Goal: Complete application form

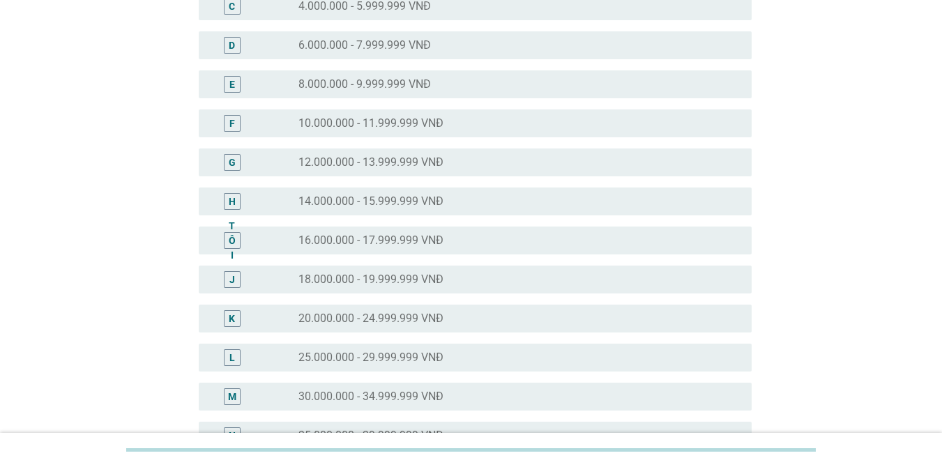
scroll to position [348, 0]
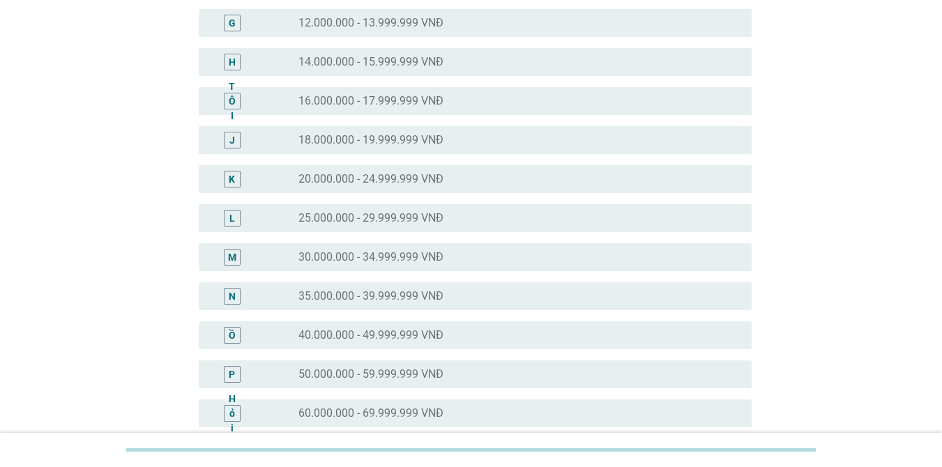
click at [372, 332] on font "40.000.000 - 49.999.999 VNĐ" at bounding box center [370, 334] width 145 height 13
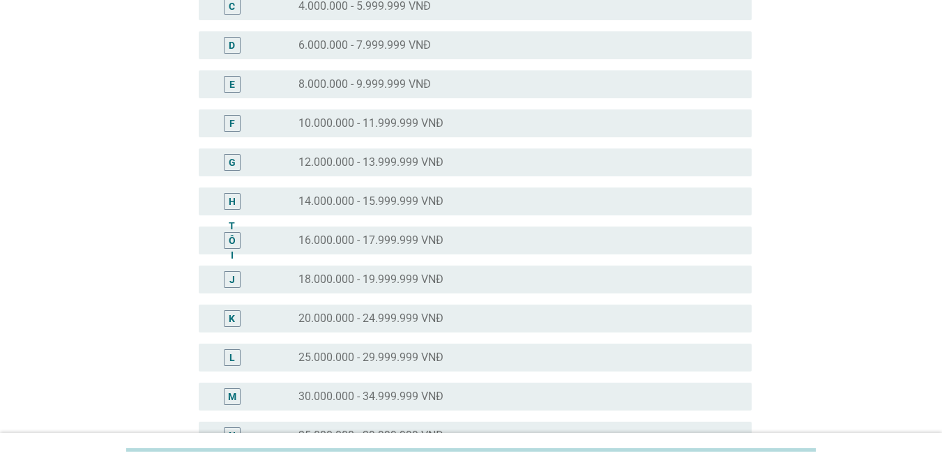
scroll to position [627, 0]
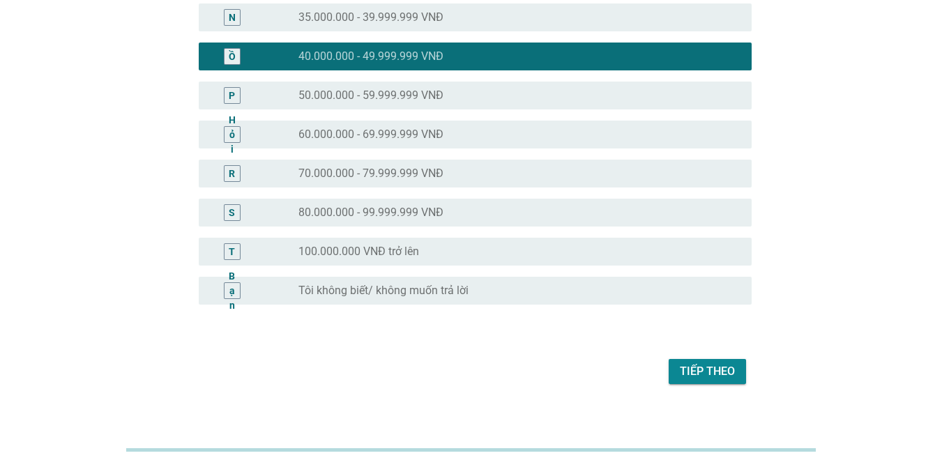
click at [730, 364] on font "Tiếp theo" at bounding box center [707, 370] width 55 height 13
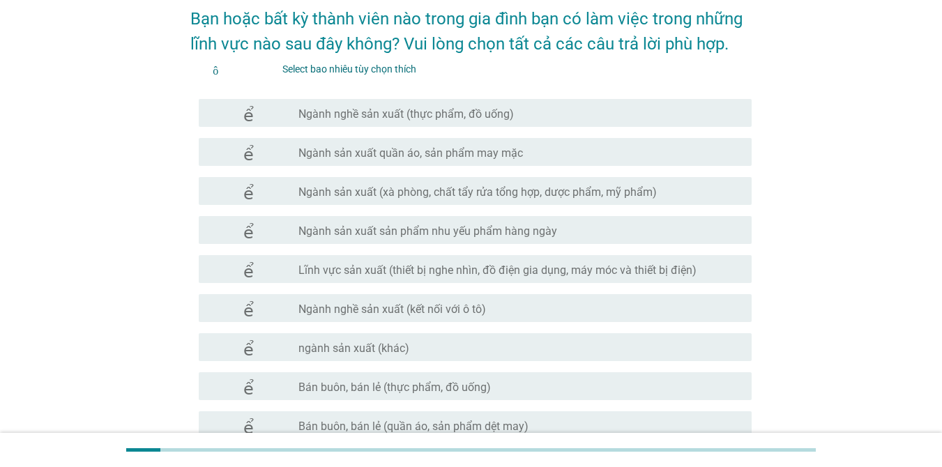
scroll to position [209, 0]
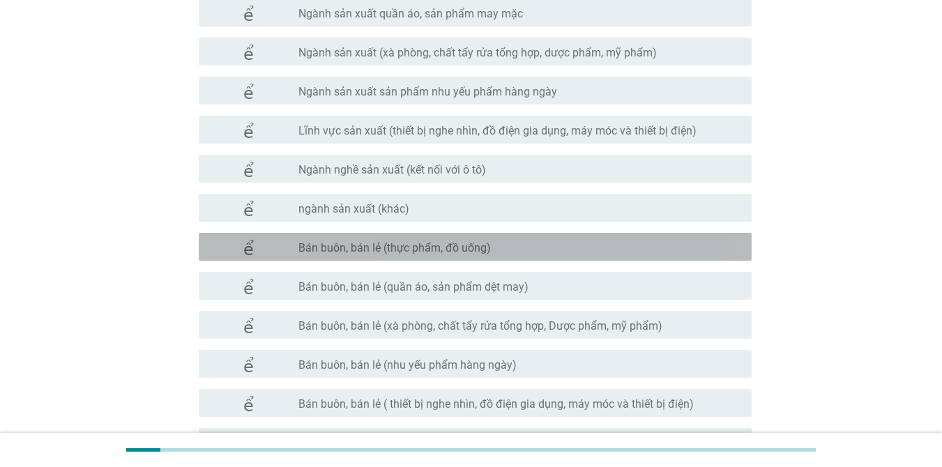
click at [490, 247] on div "check_box_outline_blank Bán buôn, bán lẻ (thực phẩm, đồ uống)" at bounding box center [519, 246] width 442 height 17
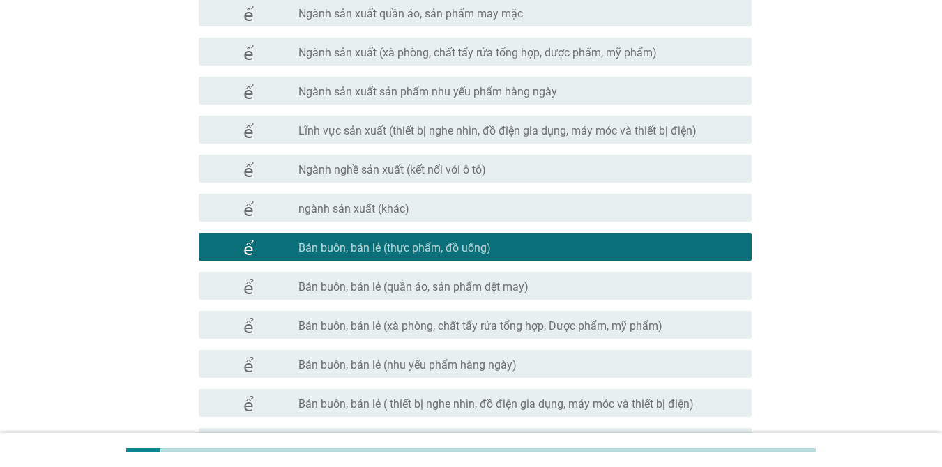
scroll to position [627, 0]
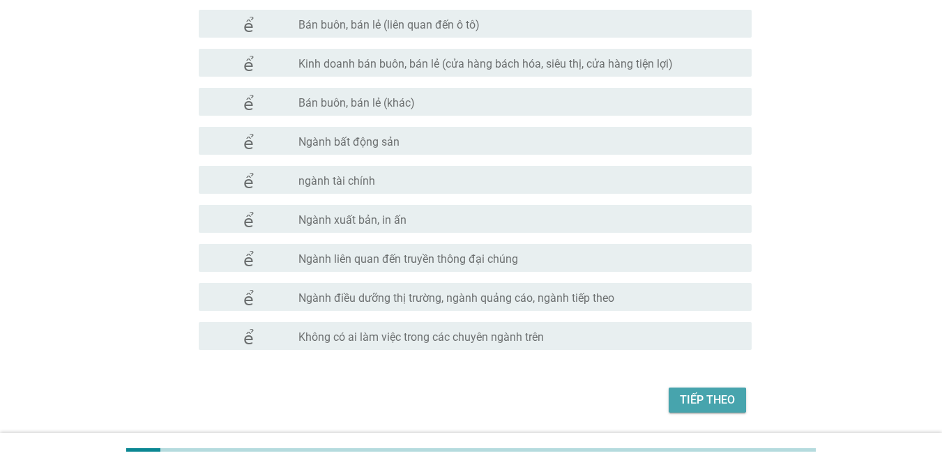
click at [717, 399] on font "Tiếp theo" at bounding box center [707, 399] width 55 height 13
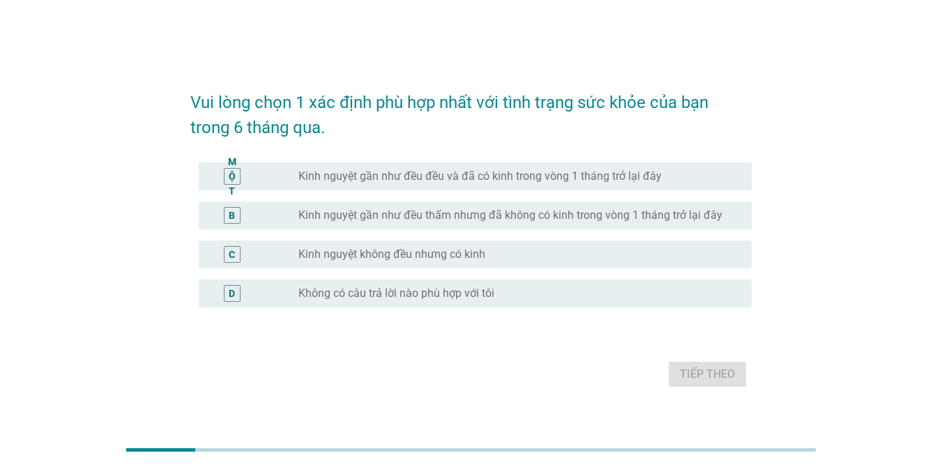
click at [466, 174] on font "Kinh nguyệt gần như đều đều và đã có kinh trong vòng 1 tháng trở lại đây" at bounding box center [479, 175] width 363 height 13
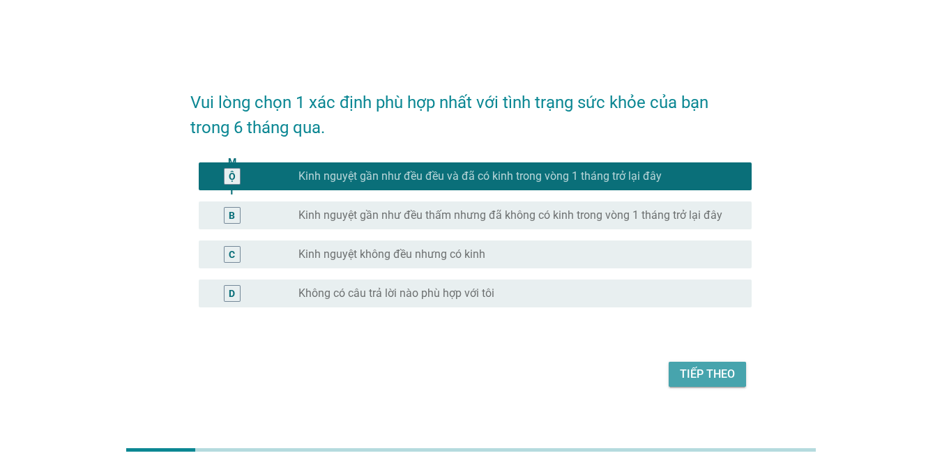
click at [696, 364] on button "Tiếp theo" at bounding box center [706, 374] width 77 height 25
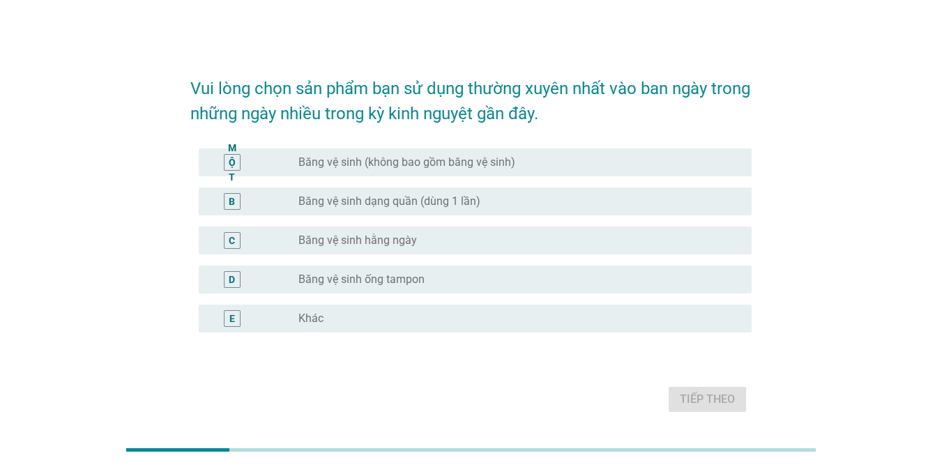
click at [516, 167] on div "nút radio chưa được chọn Băng vệ sinh (không bao gồm băng vệ sinh)" at bounding box center [513, 162] width 431 height 14
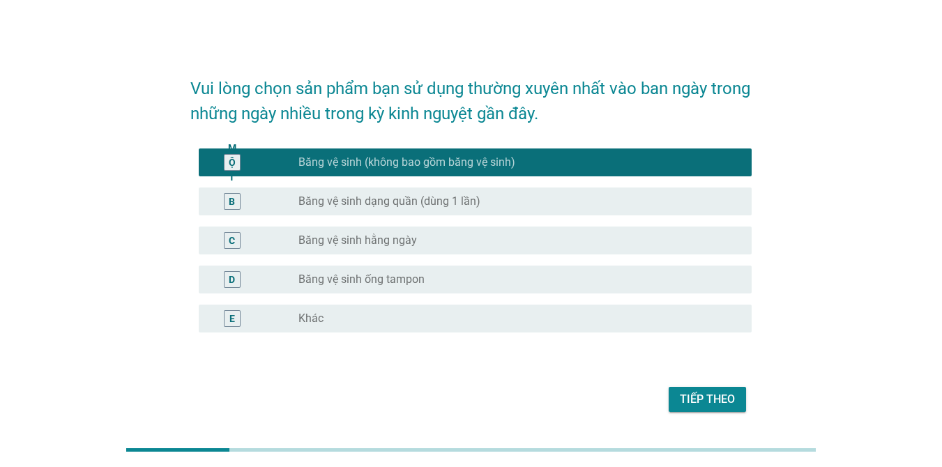
click at [695, 391] on font "Tiếp theo" at bounding box center [707, 399] width 55 height 17
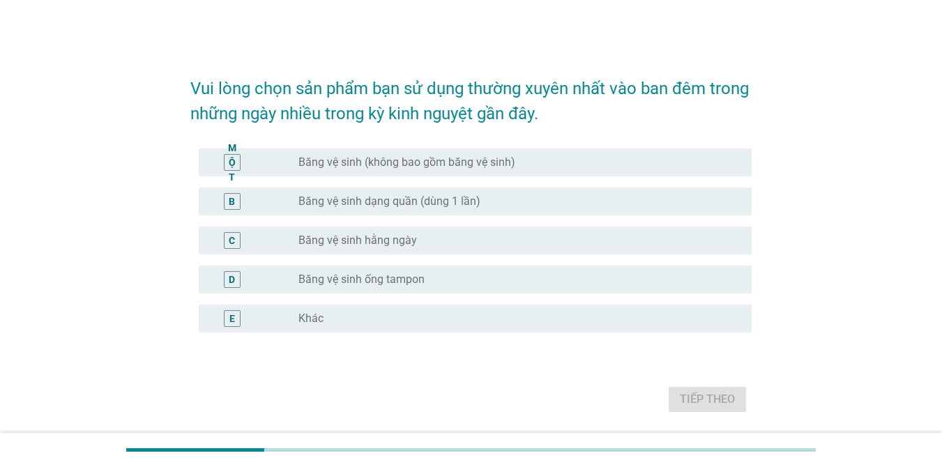
click at [461, 162] on font "Băng vệ sinh (không bao gồm băng vệ sinh)" at bounding box center [406, 161] width 217 height 13
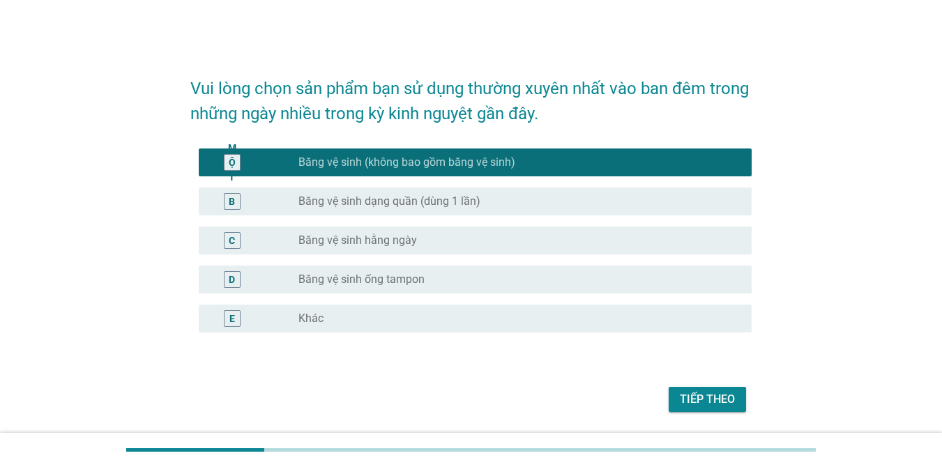
click at [429, 252] on div "C nút radio chưa được chọn Băng vệ sinh hằng ngày" at bounding box center [475, 241] width 553 height 28
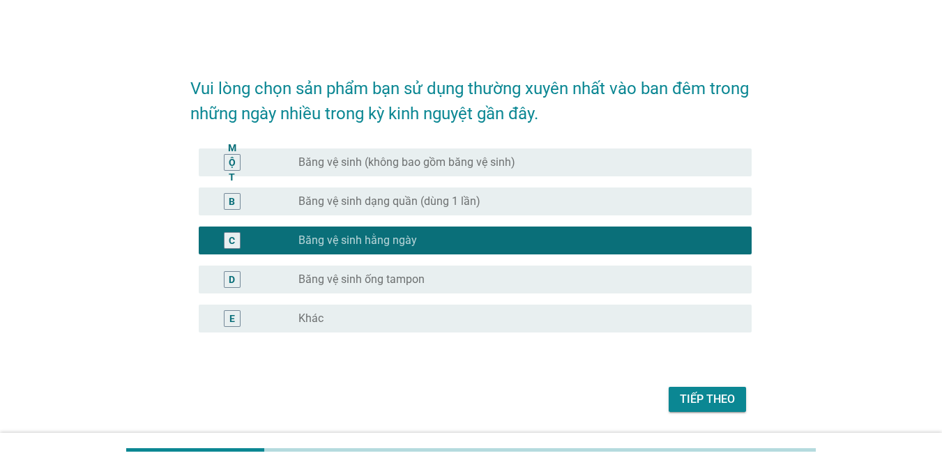
click at [457, 172] on div "MỘT nút radio chưa được chọn Băng vệ sinh (không bao gồm băng vệ sinh)" at bounding box center [475, 162] width 553 height 28
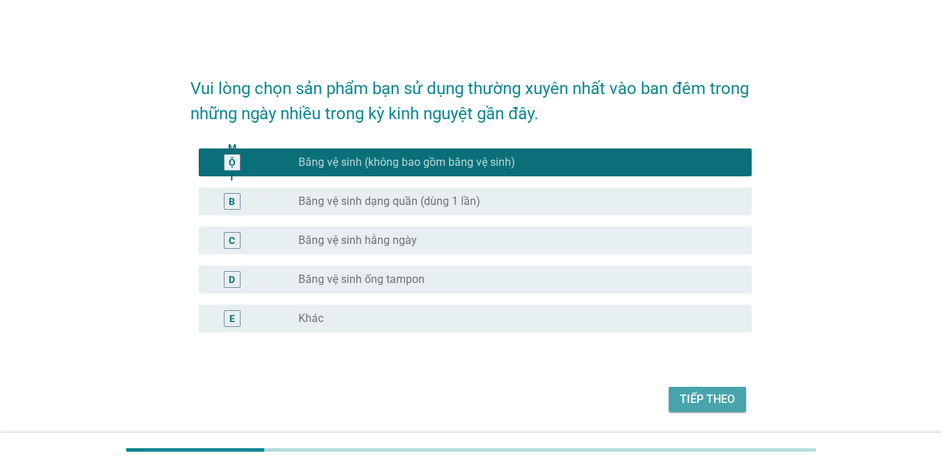
click at [696, 394] on font "Tiếp theo" at bounding box center [707, 398] width 55 height 13
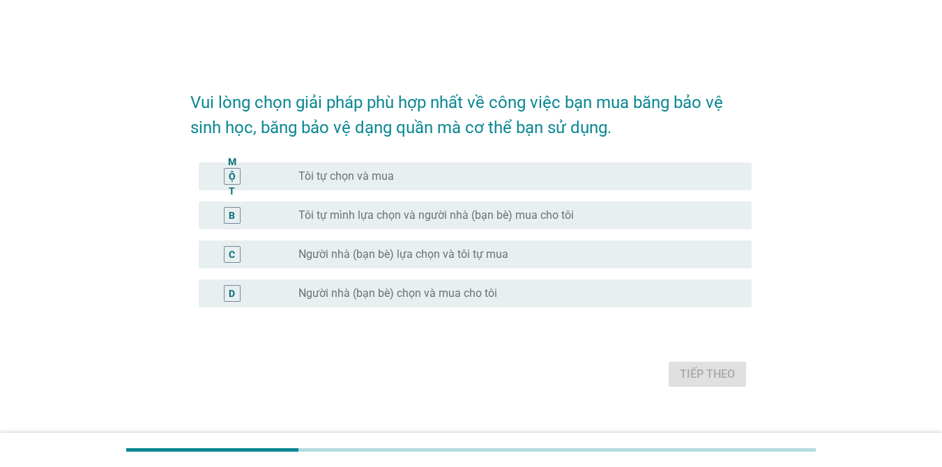
click at [533, 172] on div "nút radio chưa được chọn Tôi tự chọn và mua" at bounding box center [513, 176] width 431 height 14
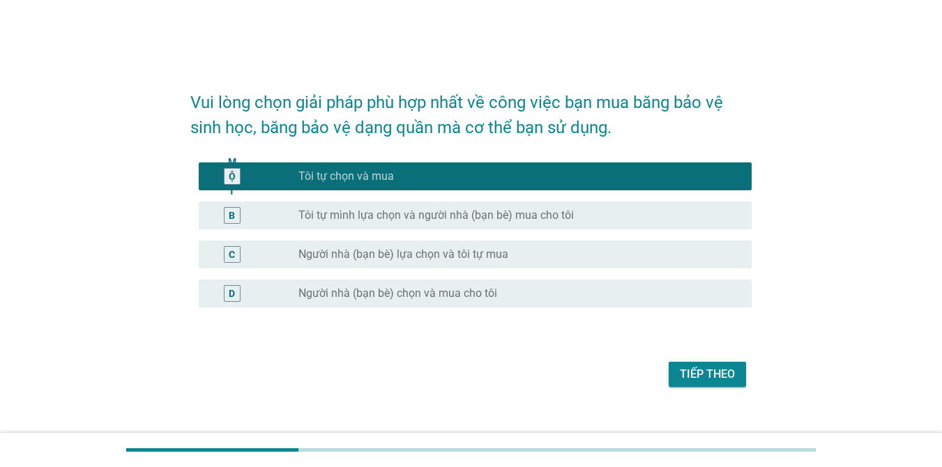
click at [718, 367] on font "Tiếp theo" at bounding box center [707, 374] width 55 height 17
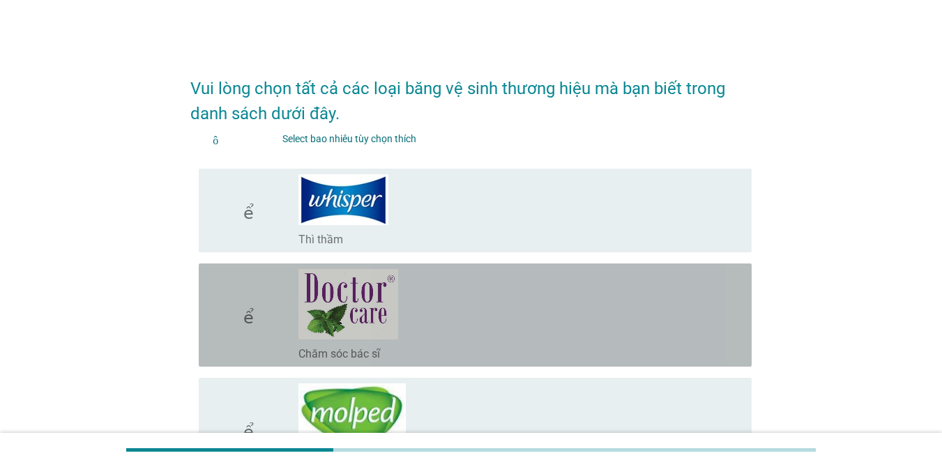
click at [558, 303] on div "check_box_outline_blank Chăm sóc bác sĩ" at bounding box center [519, 315] width 442 height 92
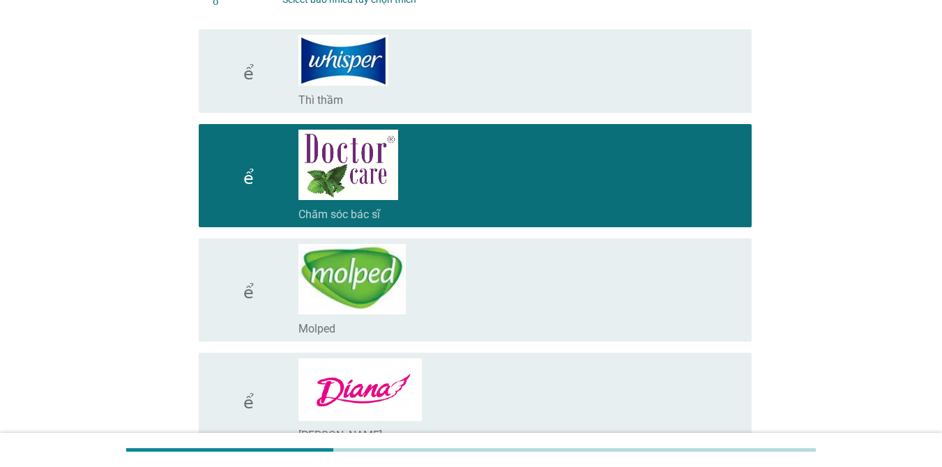
scroll to position [279, 0]
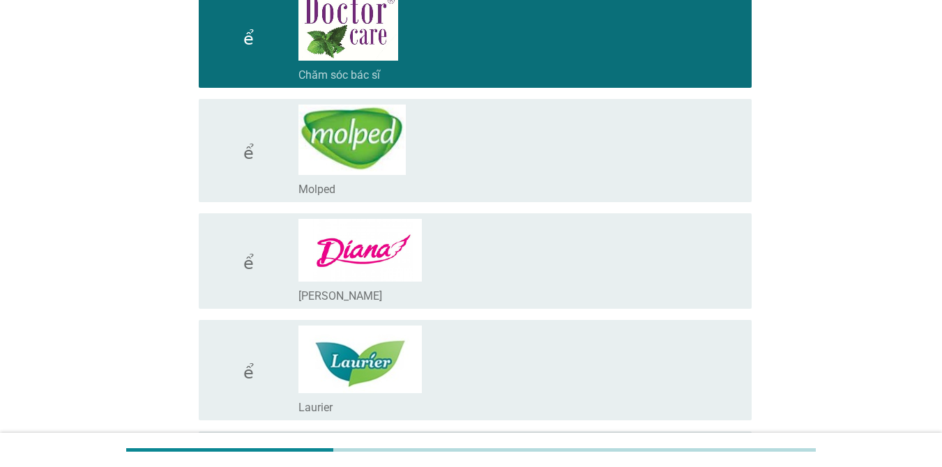
click at [563, 254] on div "check_box_outline_blank [PERSON_NAME]" at bounding box center [519, 261] width 442 height 84
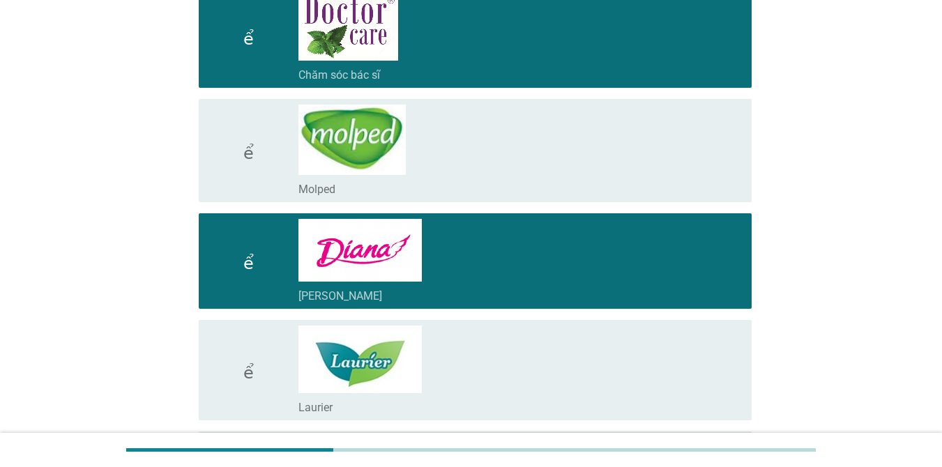
click at [565, 350] on div "check_box_outline_blank Laurier" at bounding box center [519, 369] width 442 height 89
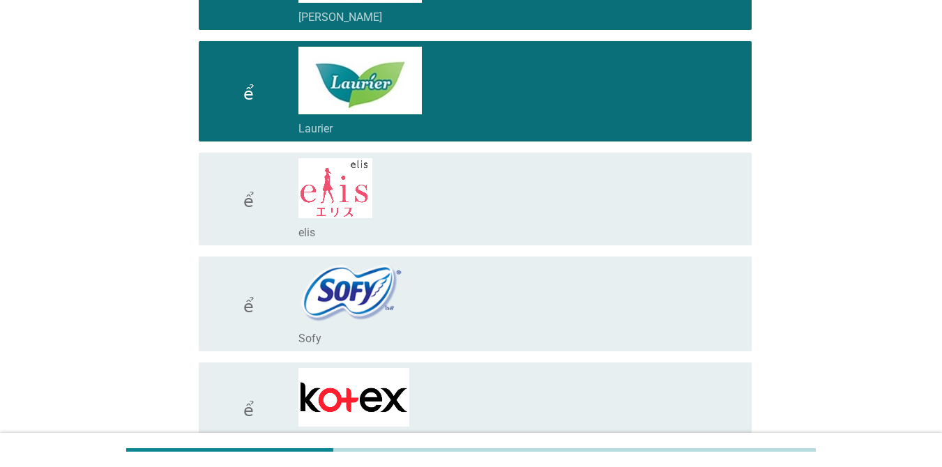
scroll to position [627, 0]
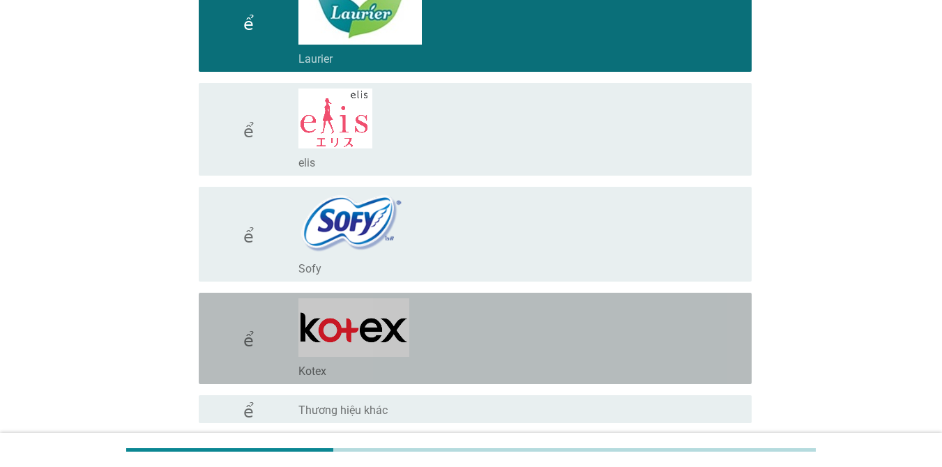
click at [565, 350] on div "check_box_outline_blank Kotex" at bounding box center [519, 338] width 442 height 80
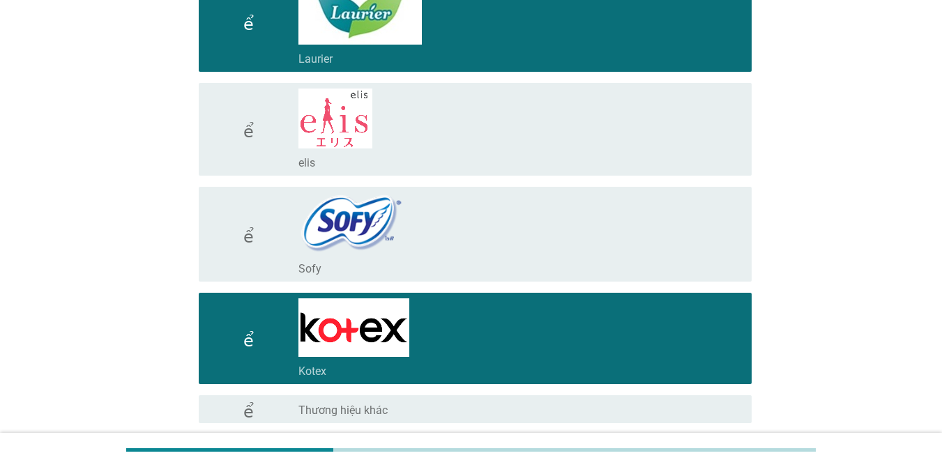
scroll to position [746, 0]
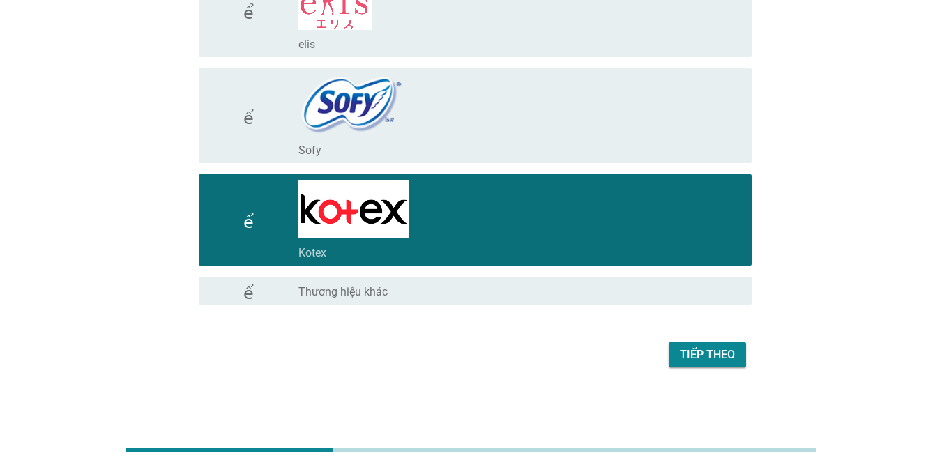
click at [683, 354] on font "Tiếp theo" at bounding box center [707, 354] width 55 height 13
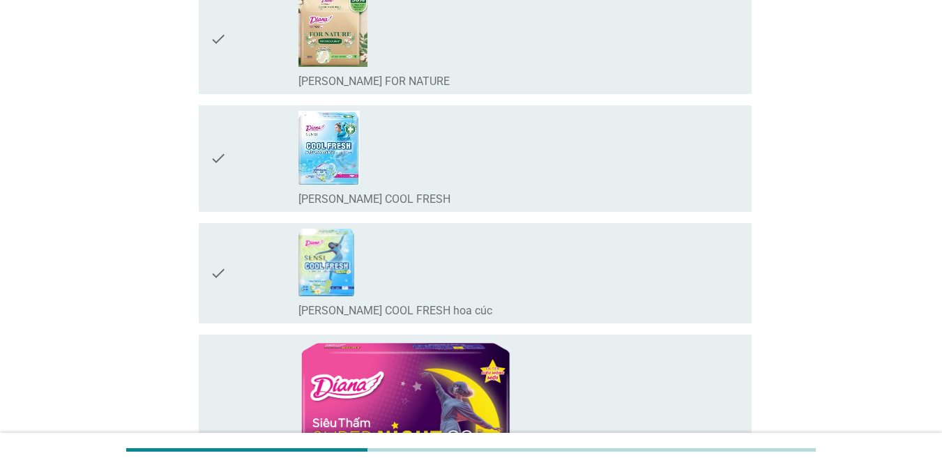
scroll to position [0, 0]
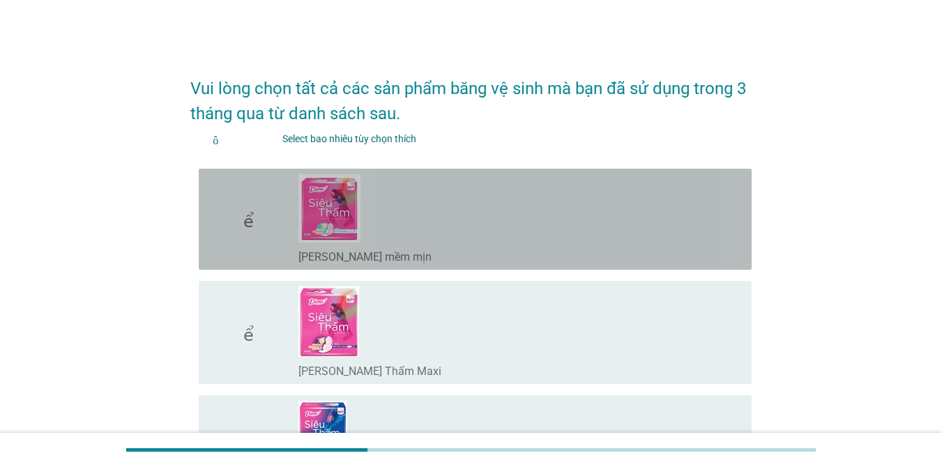
click at [423, 227] on div "check_box_outline_blank [PERSON_NAME] mềm mịn" at bounding box center [519, 219] width 442 height 90
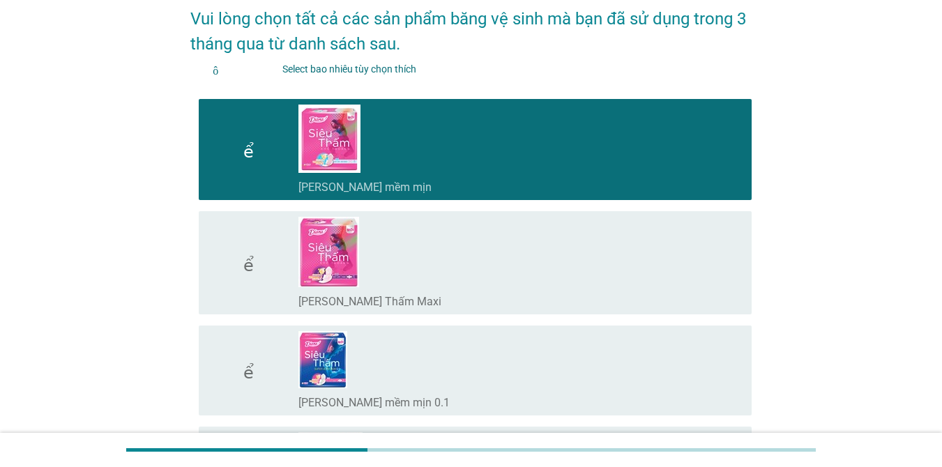
scroll to position [279, 0]
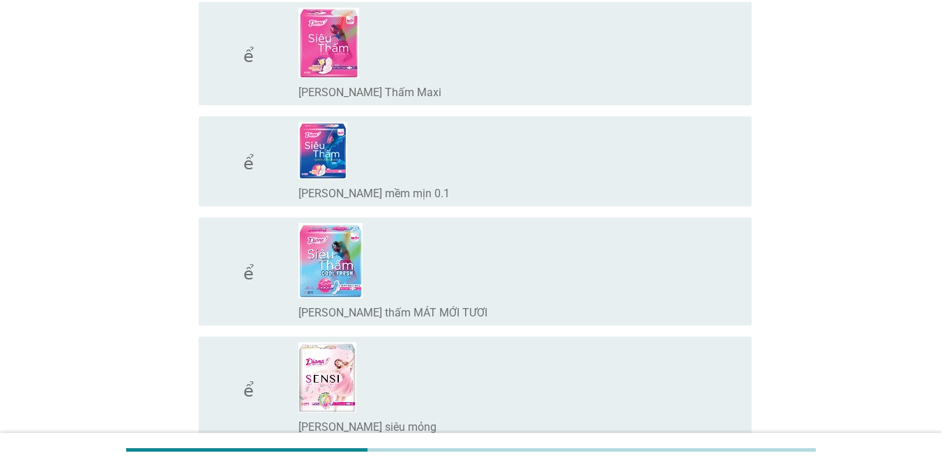
click at [490, 281] on div "check_box_outline_blank [PERSON_NAME] thấm MÁT MỚI TƯƠI" at bounding box center [519, 271] width 442 height 97
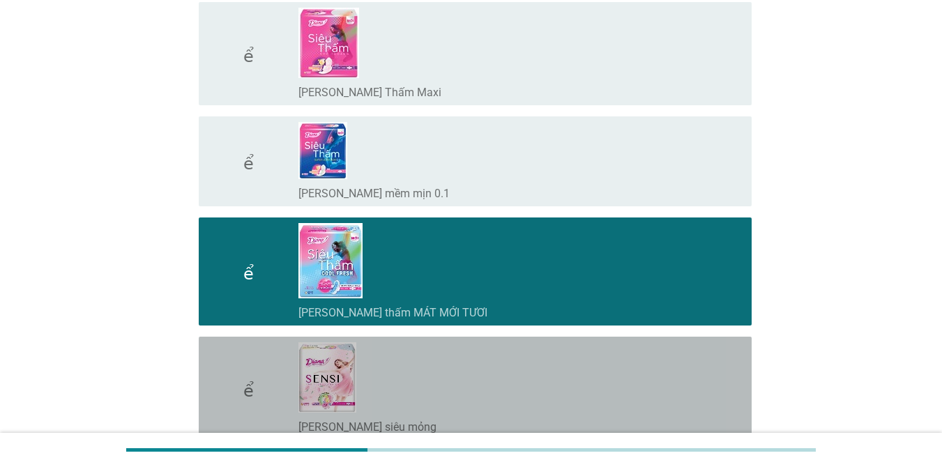
click at [493, 357] on div "check_box_outline_blank [PERSON_NAME] SENSI siêu mỏng" at bounding box center [519, 388] width 442 height 92
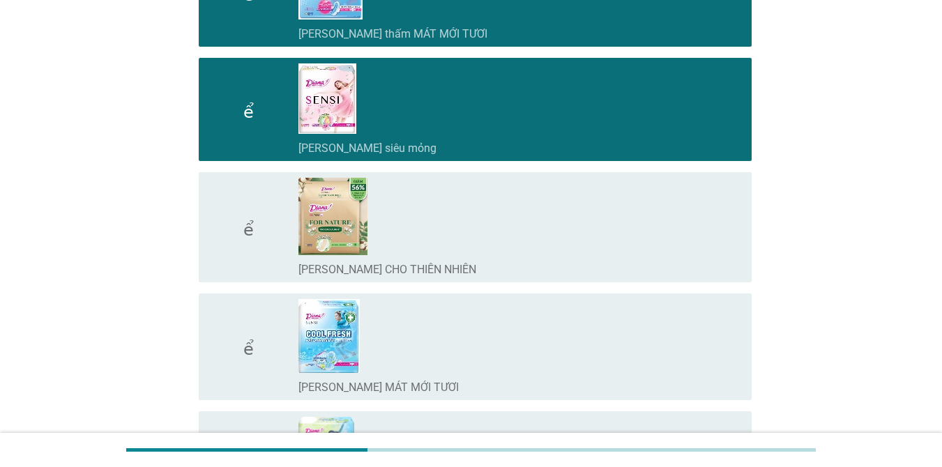
scroll to position [627, 0]
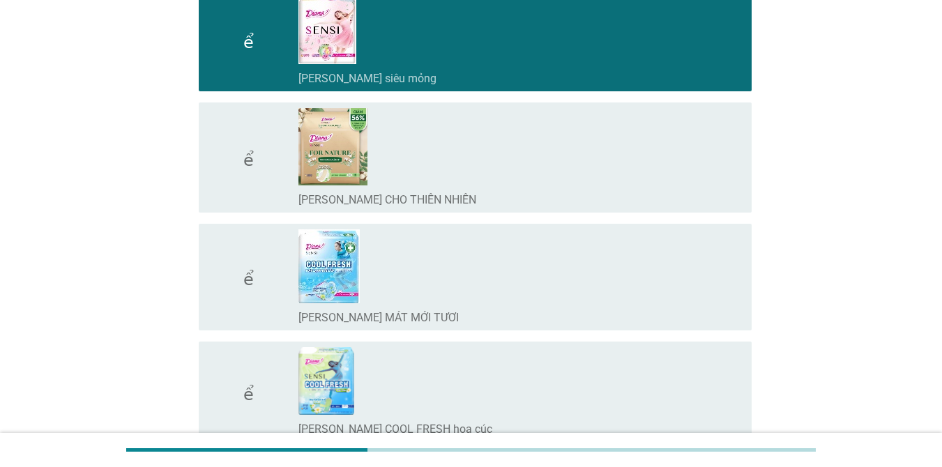
click at [493, 287] on div "check_box_outline_blank [PERSON_NAME] SENSI MÁT MỚI TƯƠI" at bounding box center [519, 276] width 442 height 95
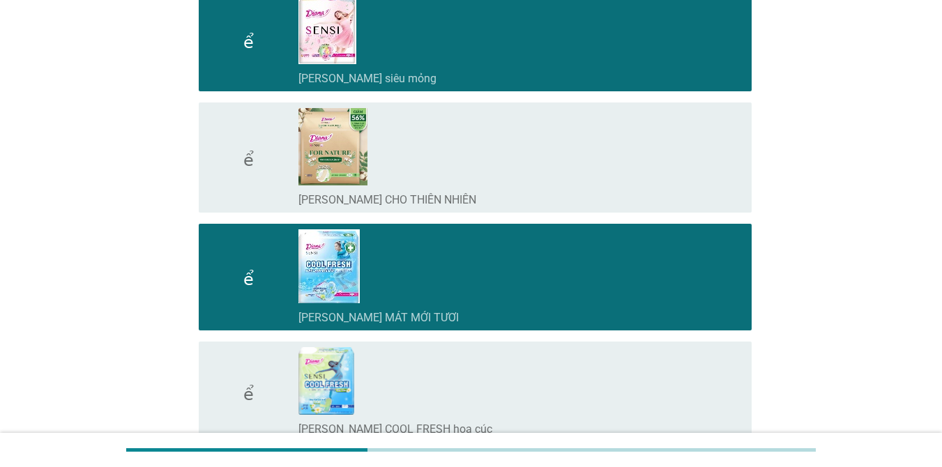
scroll to position [697, 0]
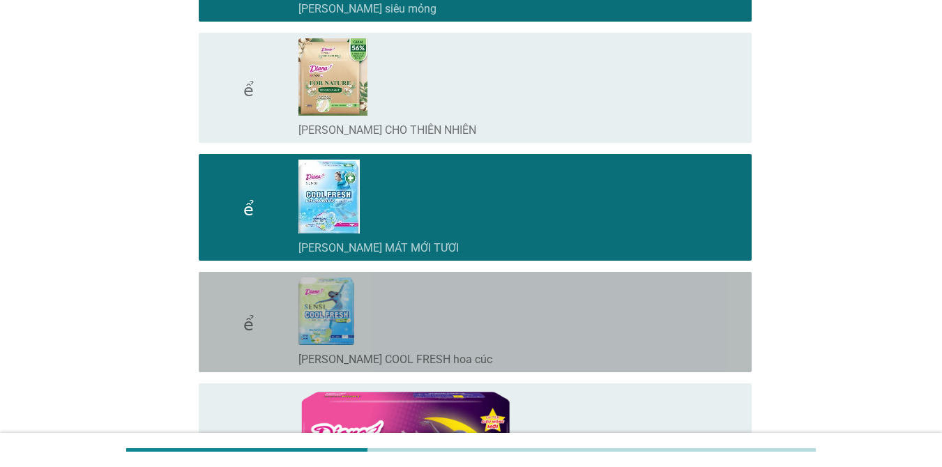
click at [493, 286] on div "check_box_outline_blank [PERSON_NAME] SENSI COOL FRESH hoa cúc" at bounding box center [519, 321] width 442 height 89
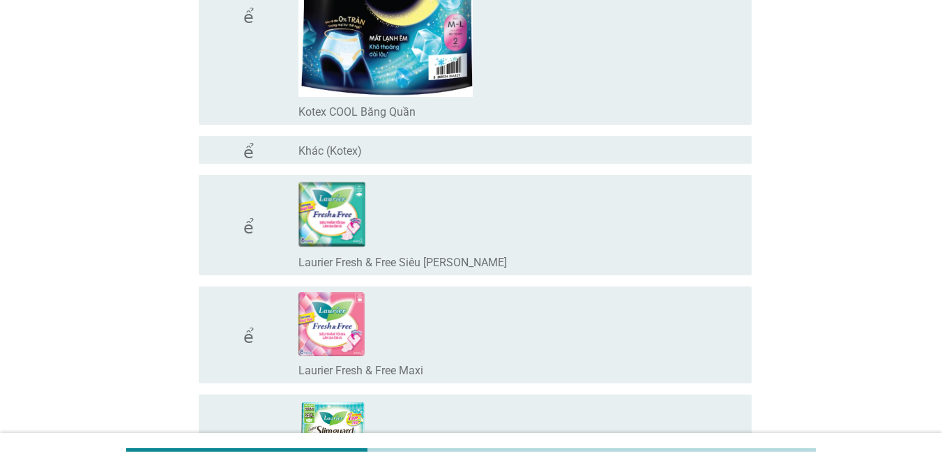
scroll to position [4530, 0]
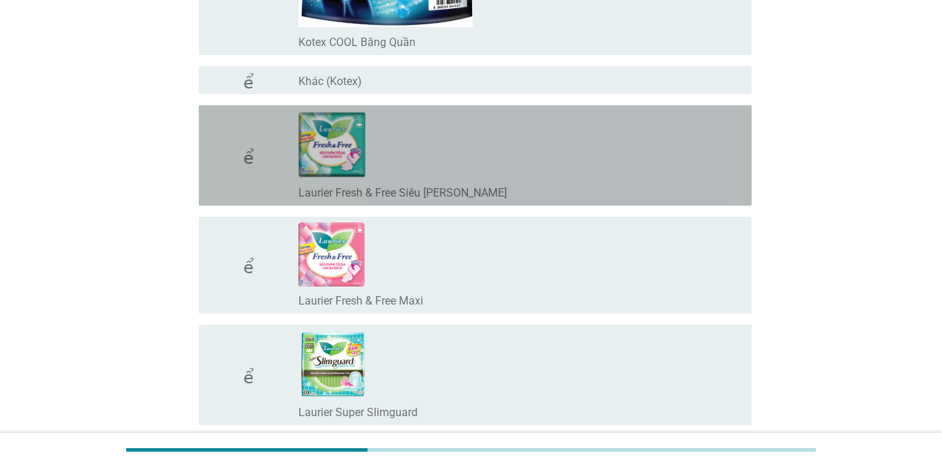
click at [498, 182] on div "check_box_outline_blank Laurier Fresh & Free Siêu [PERSON_NAME]" at bounding box center [519, 155] width 442 height 89
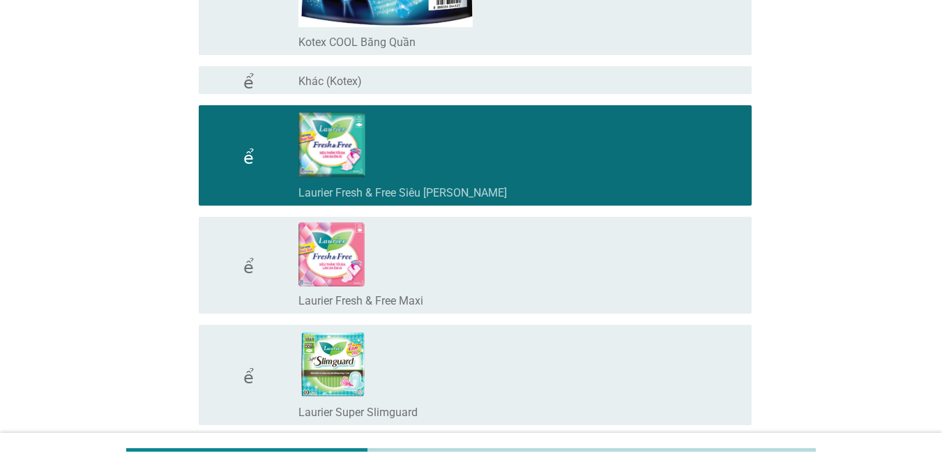
click at [484, 359] on div "check_box_outline_blank Laurier Super Slimguard" at bounding box center [519, 374] width 442 height 89
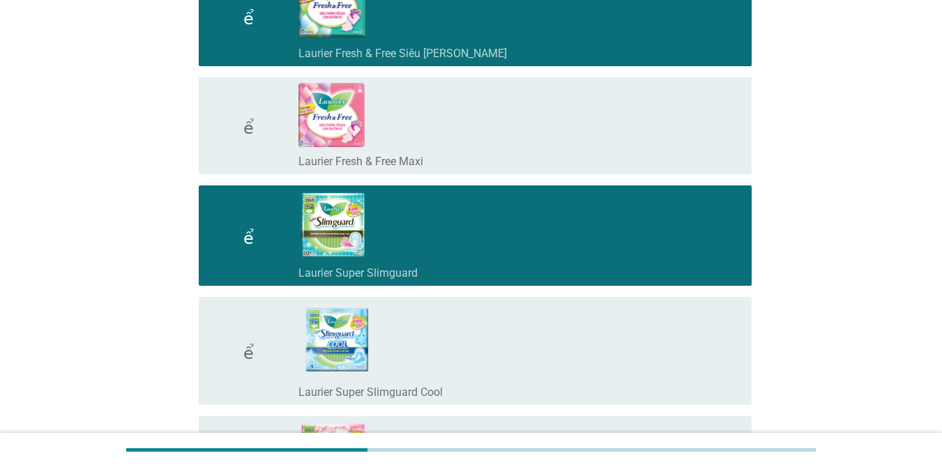
scroll to position [4948, 0]
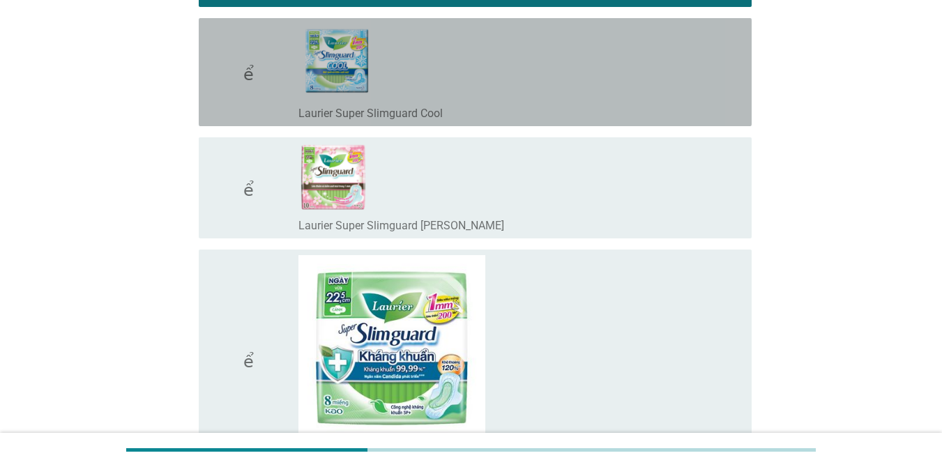
click at [522, 86] on div "check_box_outline_blank Laurier Super Slimguard Cool" at bounding box center [519, 72] width 442 height 97
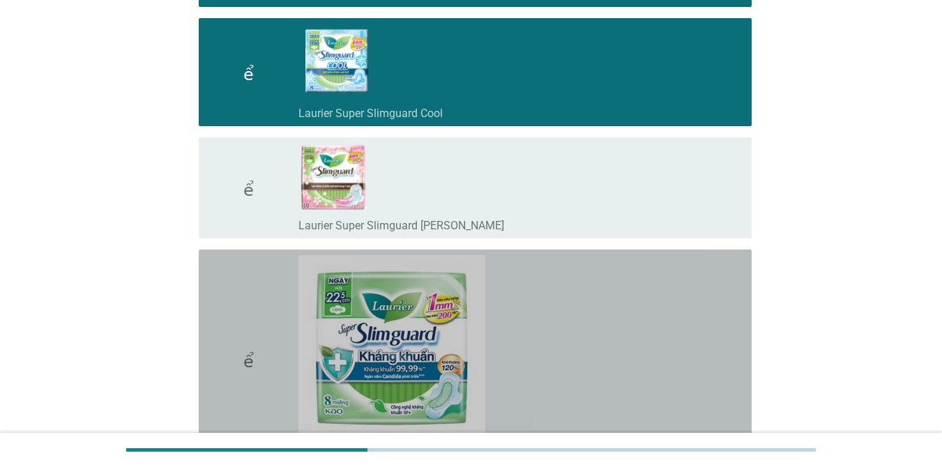
click at [628, 282] on div "check_box_outline_blank Laurier Super Slimguard Kháng khuẩn" at bounding box center [519, 359] width 442 height 208
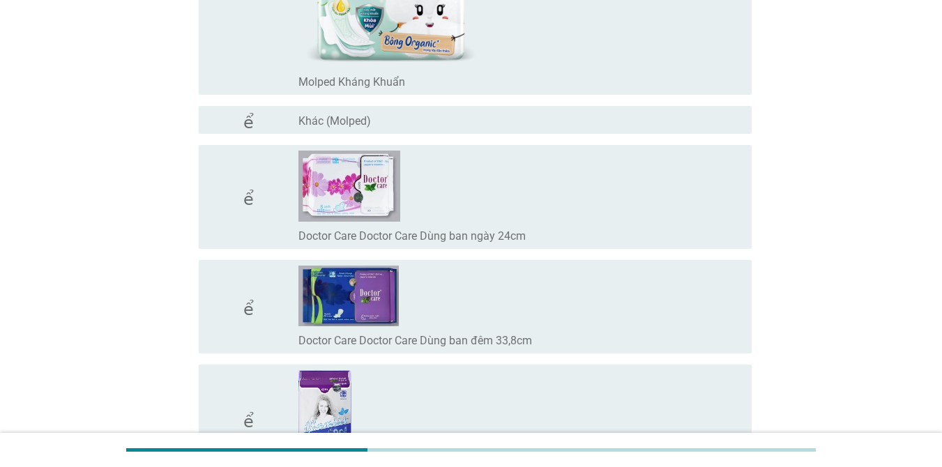
scroll to position [10566, 0]
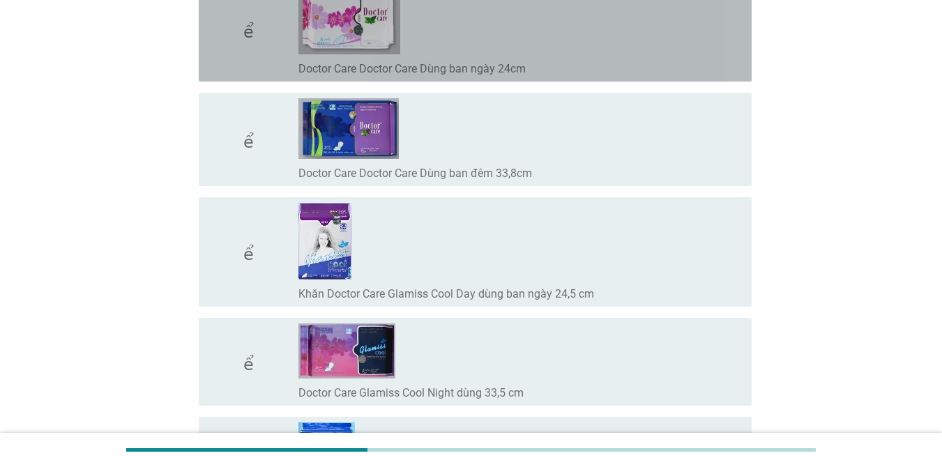
click at [568, 49] on div "check_box_outline_blank Doctor Care Doctor Care Dùng ban ngày 24cm" at bounding box center [519, 29] width 442 height 93
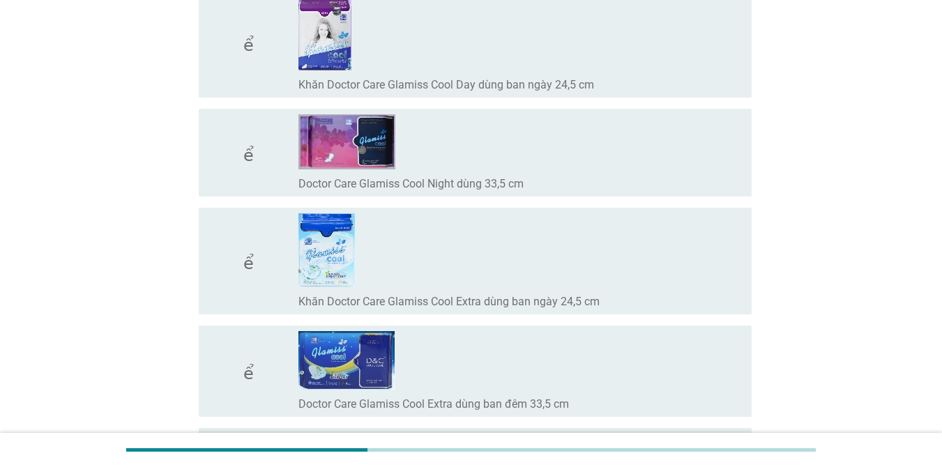
scroll to position [11129, 0]
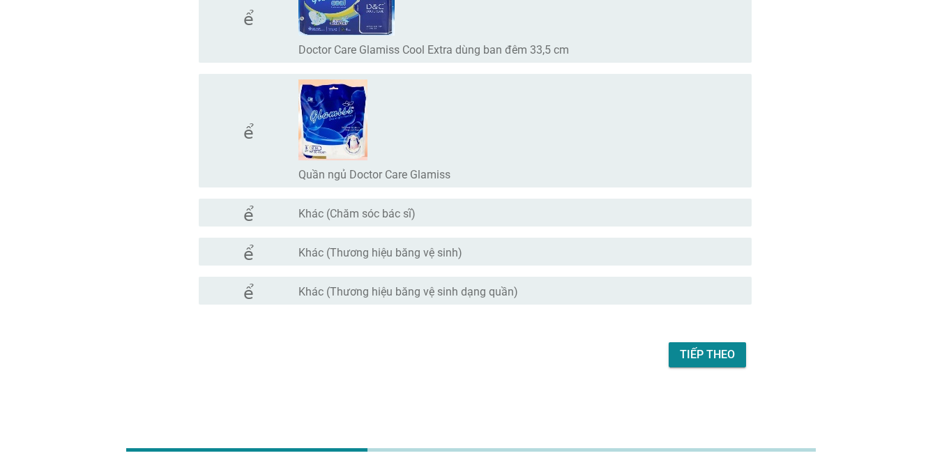
click at [721, 351] on font "Tiếp theo" at bounding box center [707, 354] width 55 height 13
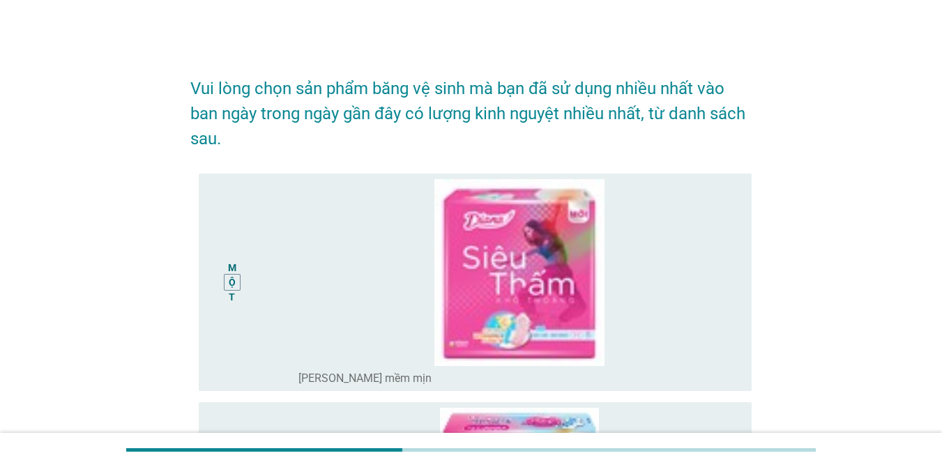
scroll to position [28, 0]
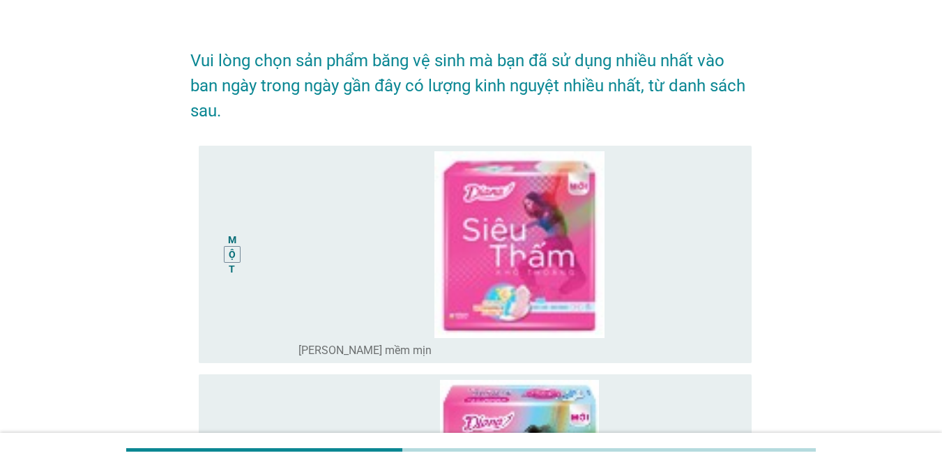
click at [750, 321] on div "MỘT nút radio chưa được chọn [PERSON_NAME] mềm mịn" at bounding box center [475, 254] width 553 height 217
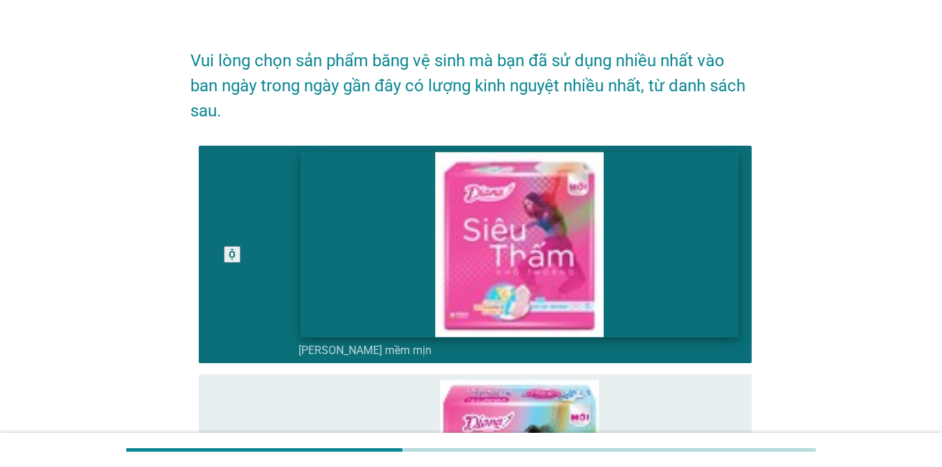
click at [318, 263] on img at bounding box center [519, 244] width 438 height 185
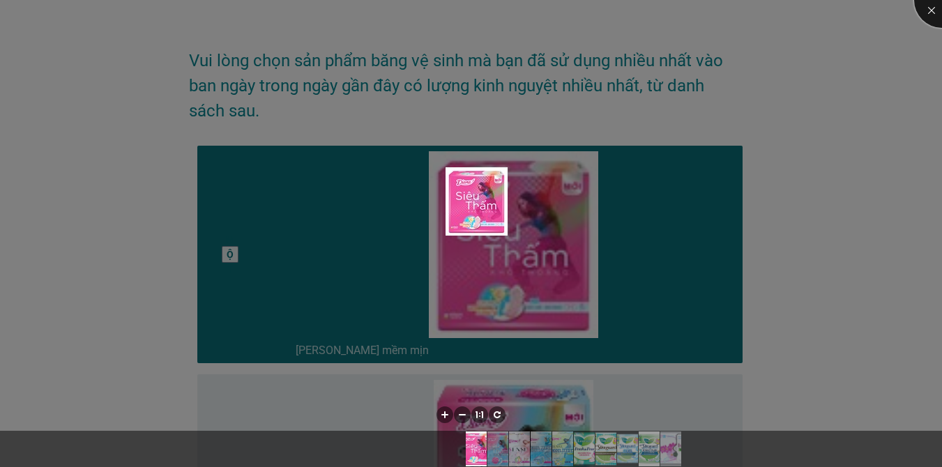
click at [931, 7] on div at bounding box center [942, 0] width 56 height 56
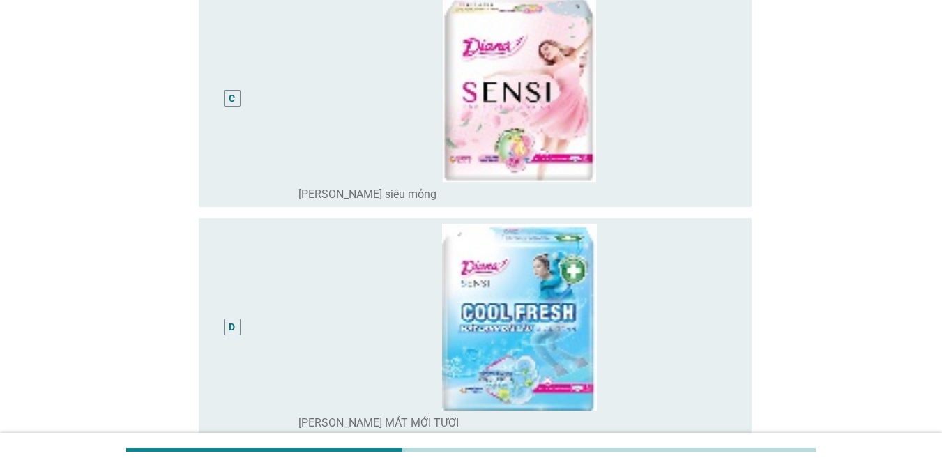
scroll to position [725, 0]
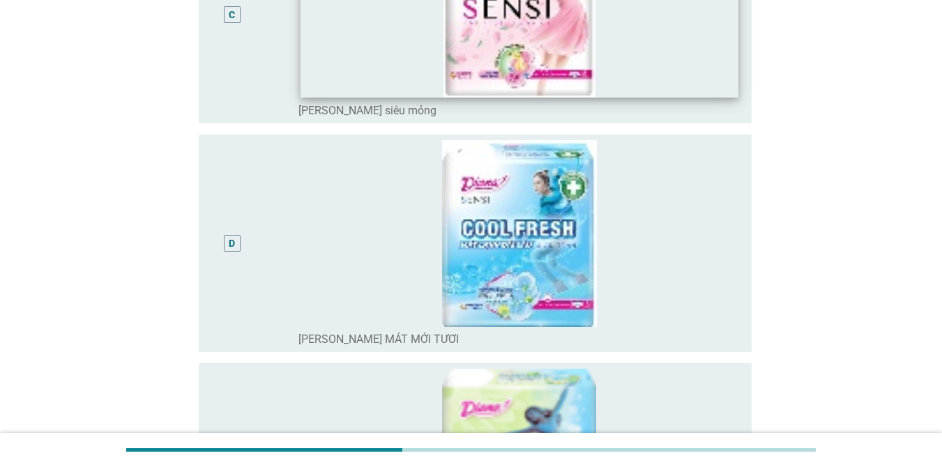
click at [608, 31] on img at bounding box center [519, 4] width 438 height 185
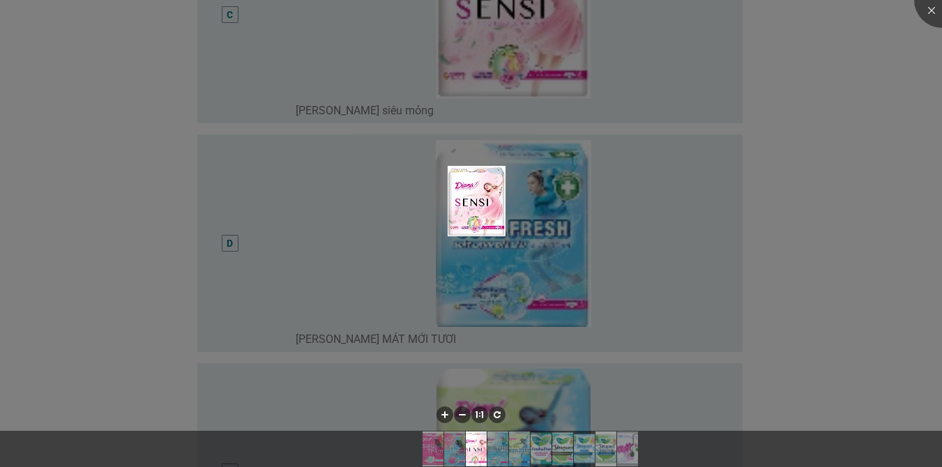
click at [597, 218] on div at bounding box center [471, 233] width 942 height 467
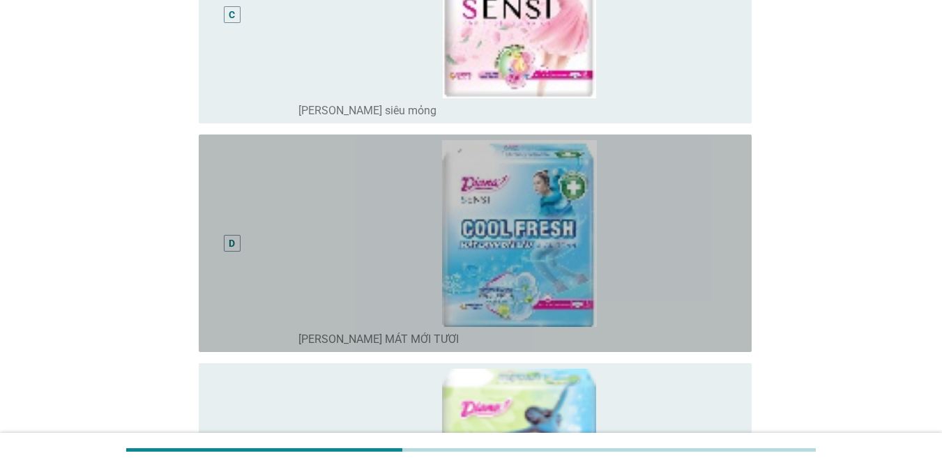
click at [228, 247] on div "D" at bounding box center [232, 243] width 17 height 17
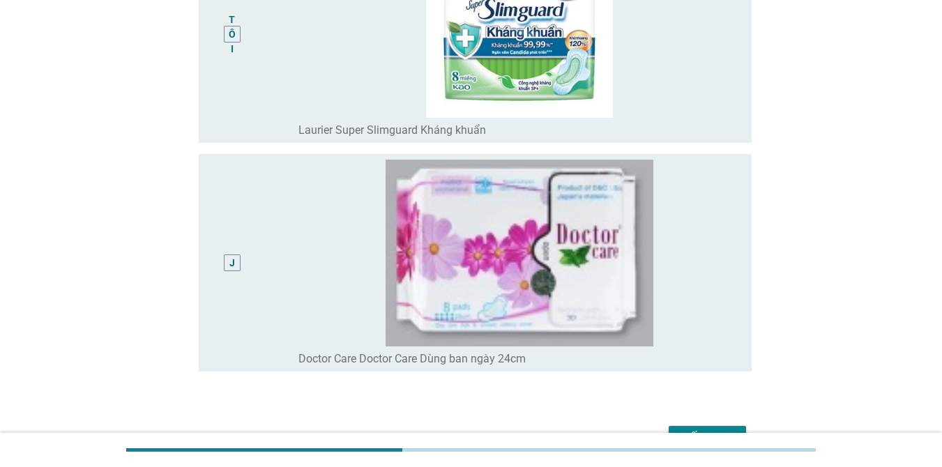
scroll to position [2160, 0]
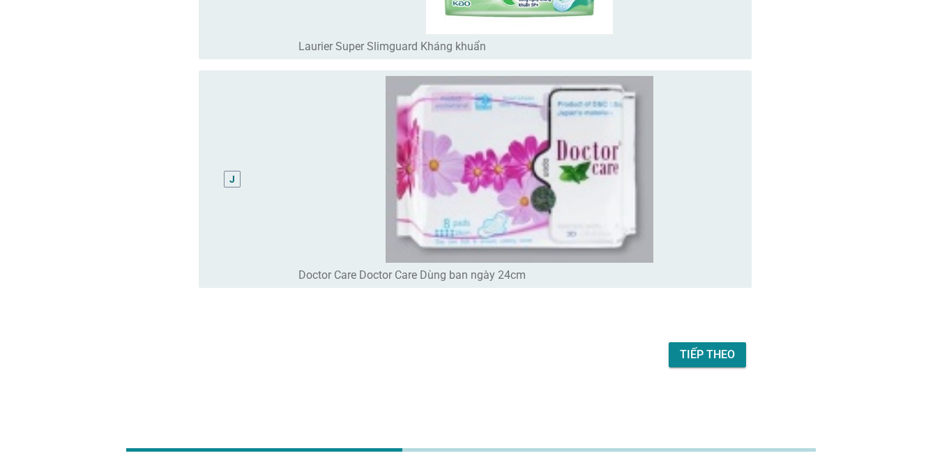
click at [696, 355] on font "Tiếp theo" at bounding box center [707, 354] width 55 height 13
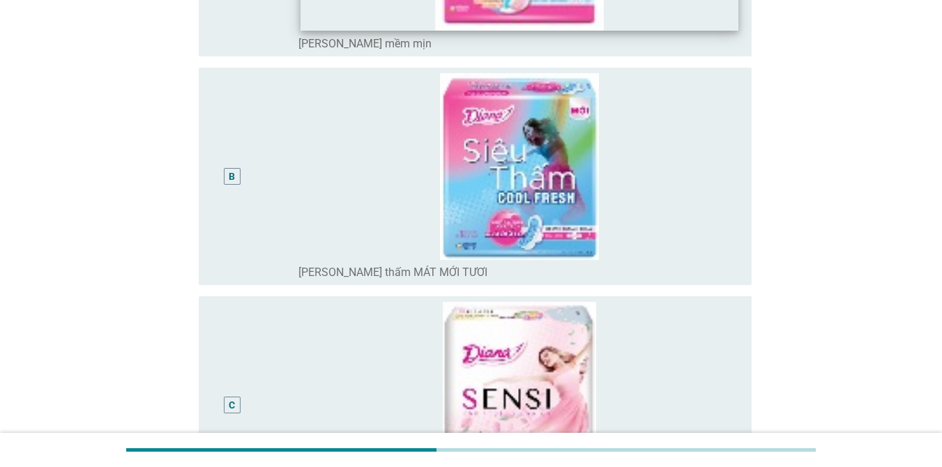
scroll to position [502, 0]
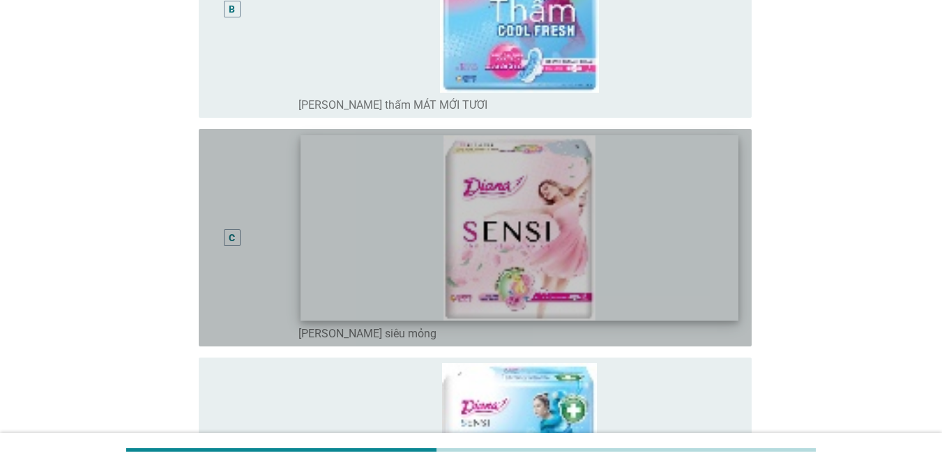
click at [576, 247] on img at bounding box center [519, 227] width 438 height 185
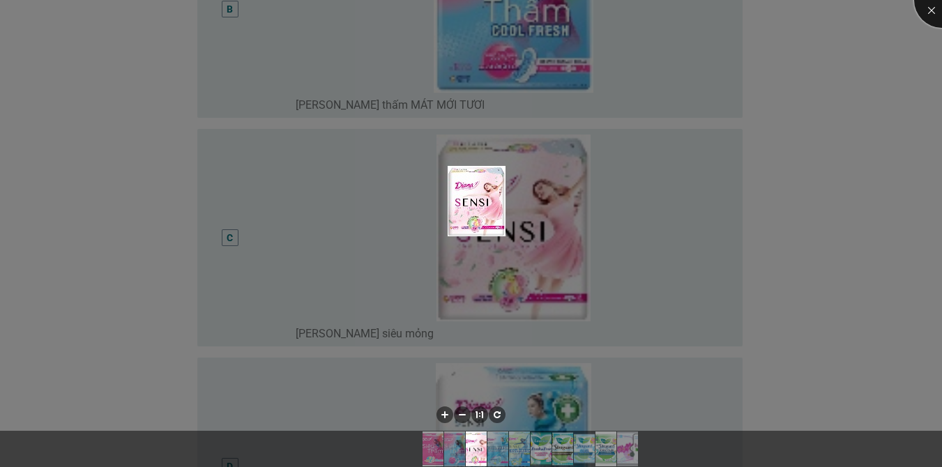
click at [932, 6] on div at bounding box center [942, 0] width 56 height 56
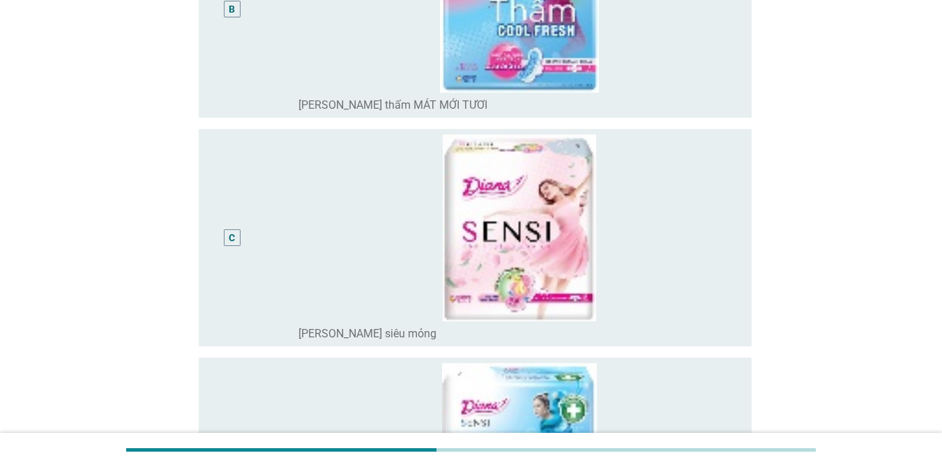
click at [240, 236] on div "C" at bounding box center [232, 237] width 17 height 17
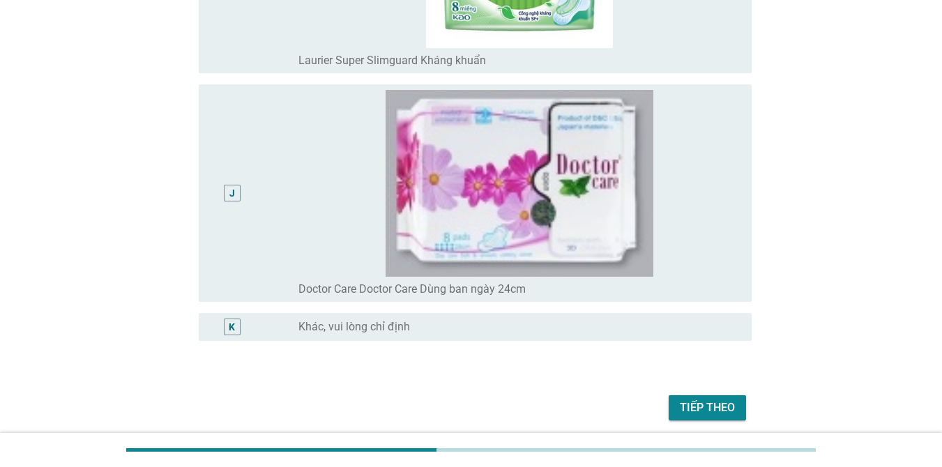
scroll to position [2200, 0]
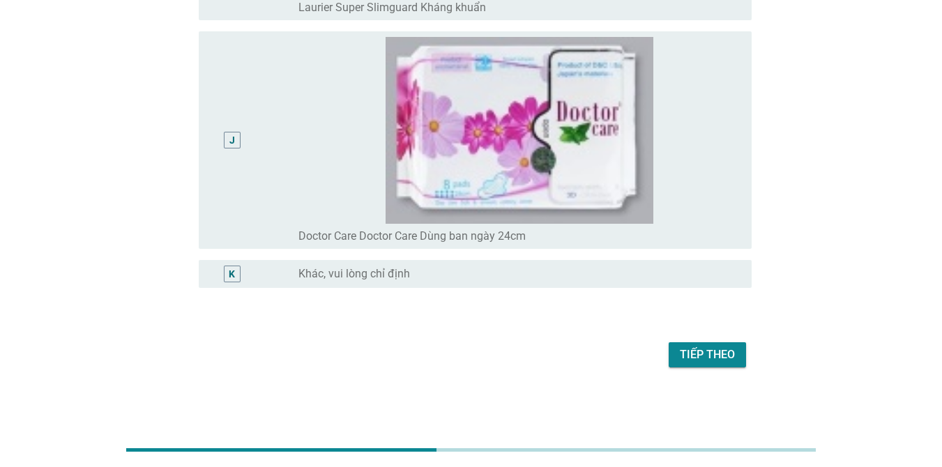
click at [716, 353] on font "Tiếp theo" at bounding box center [707, 354] width 55 height 13
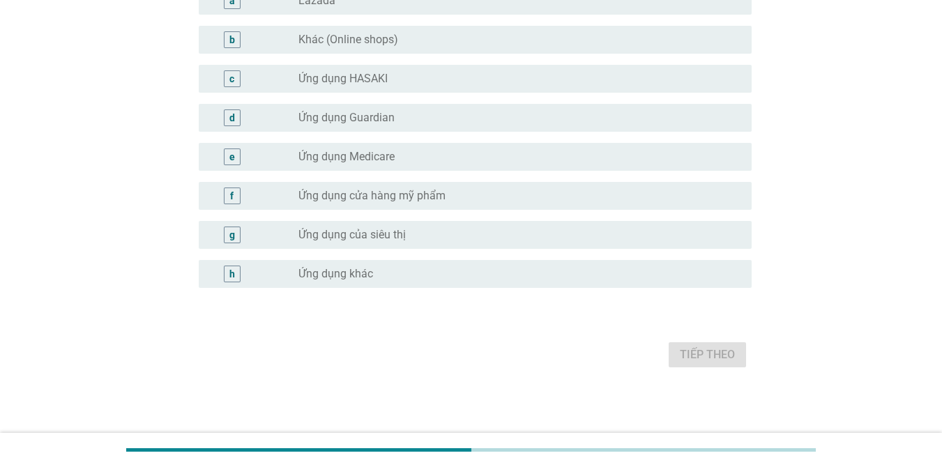
scroll to position [0, 0]
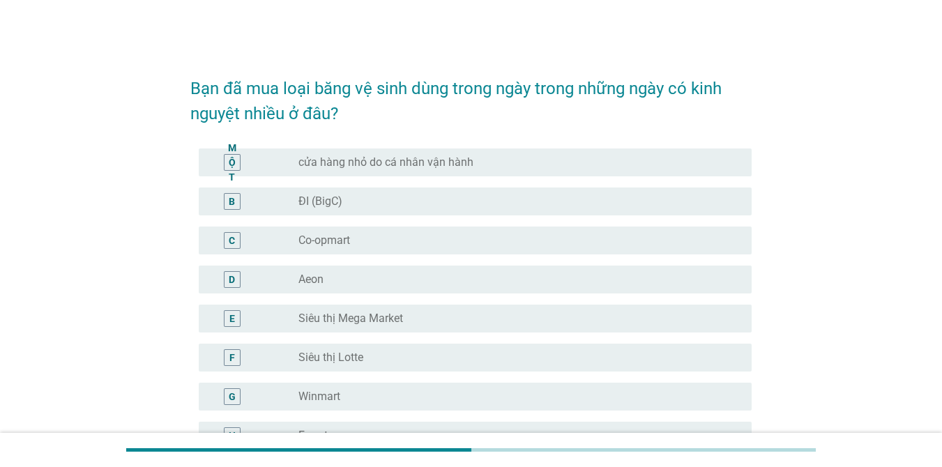
click at [610, 199] on div "nút radio chưa được chọn ĐI (BigC)" at bounding box center [513, 201] width 431 height 14
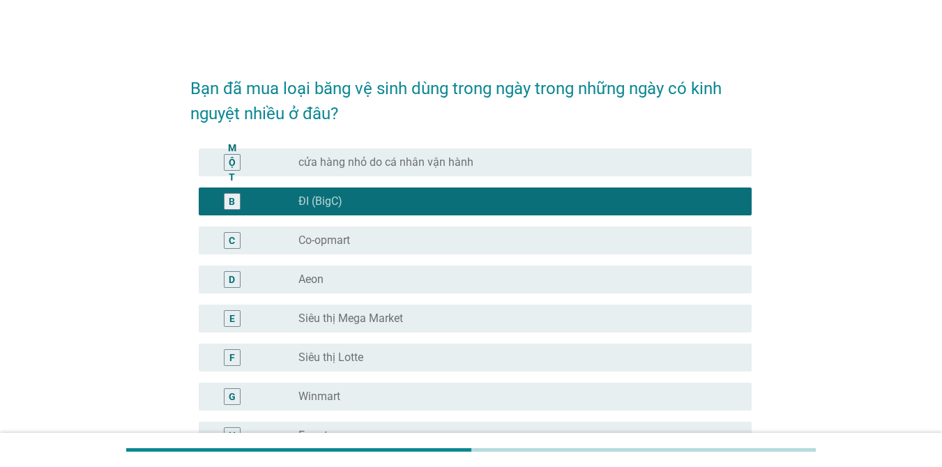
click at [541, 402] on div "nút radio chưa được chọn Winmart" at bounding box center [513, 397] width 431 height 14
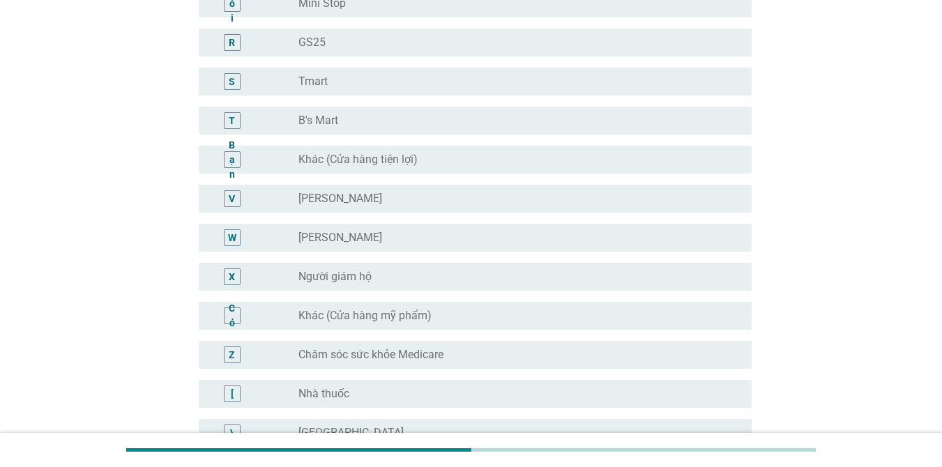
scroll to position [923, 0]
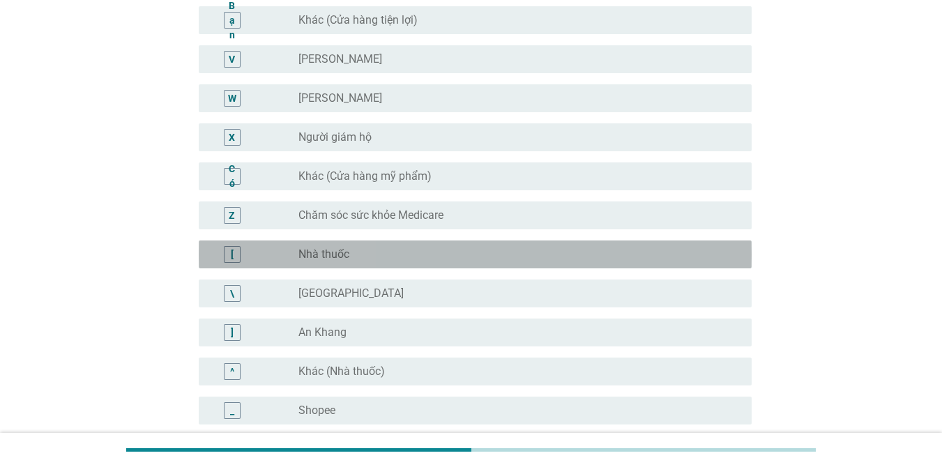
click at [403, 264] on div "[ nút radio chưa được chọn Nhà thuốc" at bounding box center [475, 254] width 553 height 28
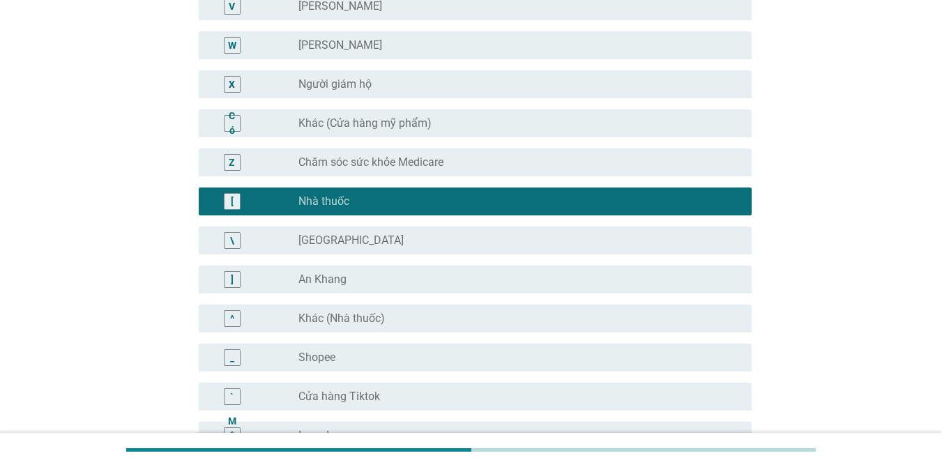
scroll to position [1411, 0]
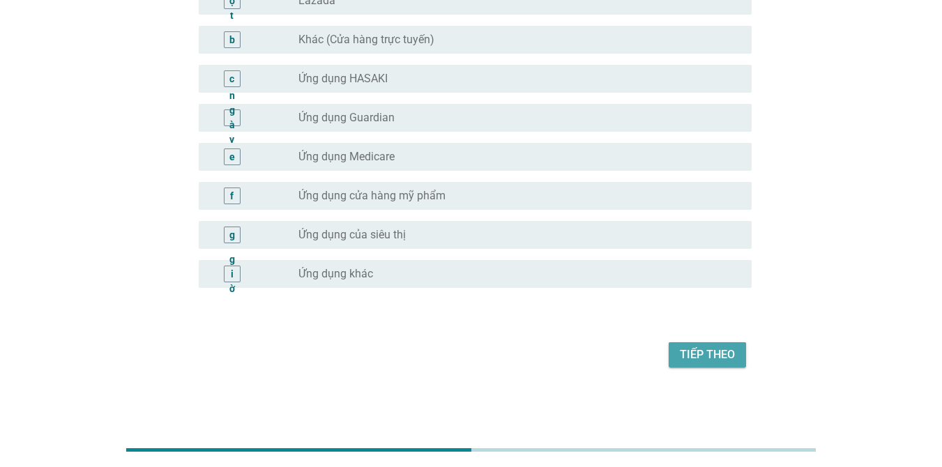
click at [714, 354] on font "Tiếp theo" at bounding box center [707, 354] width 55 height 13
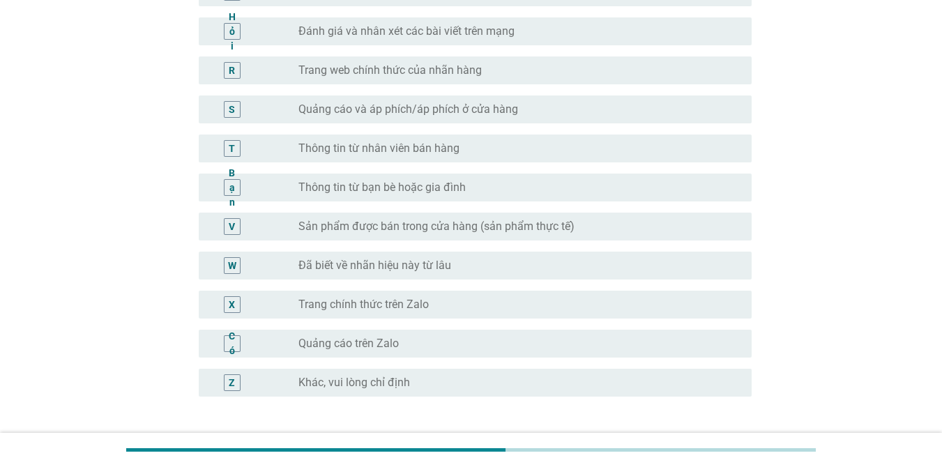
scroll to position [836, 0]
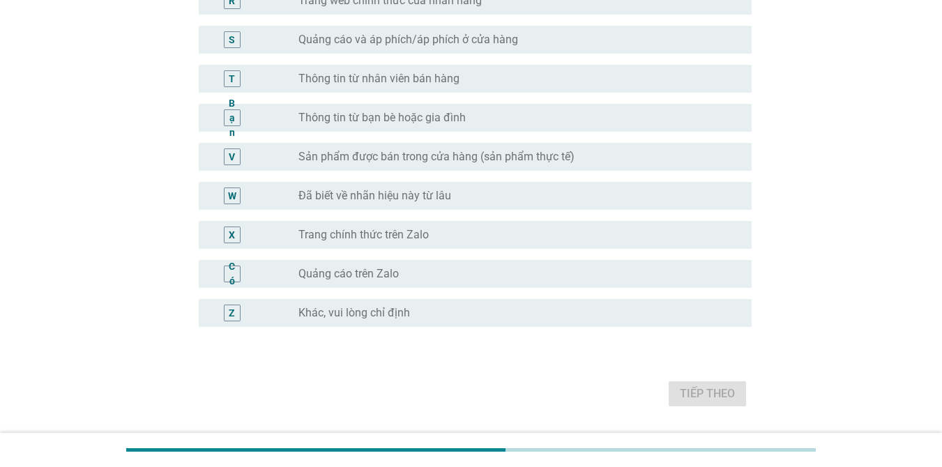
click at [410, 121] on font "Thông tin từ bạn bè hoặc gia đình" at bounding box center [381, 117] width 167 height 13
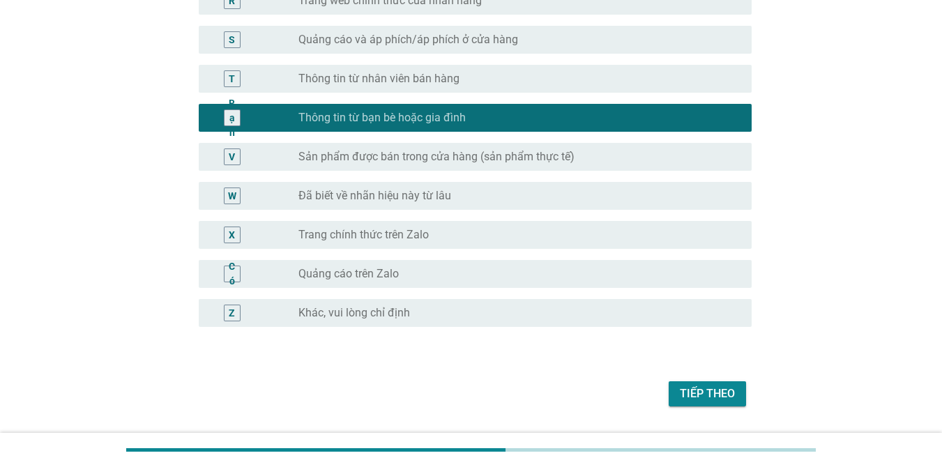
click at [241, 123] on div "Bạn" at bounding box center [232, 117] width 44 height 17
drag, startPoint x: 706, startPoint y: 396, endPoint x: 730, endPoint y: 370, distance: 35.5
click at [705, 394] on font "Tiếp theo" at bounding box center [707, 393] width 55 height 13
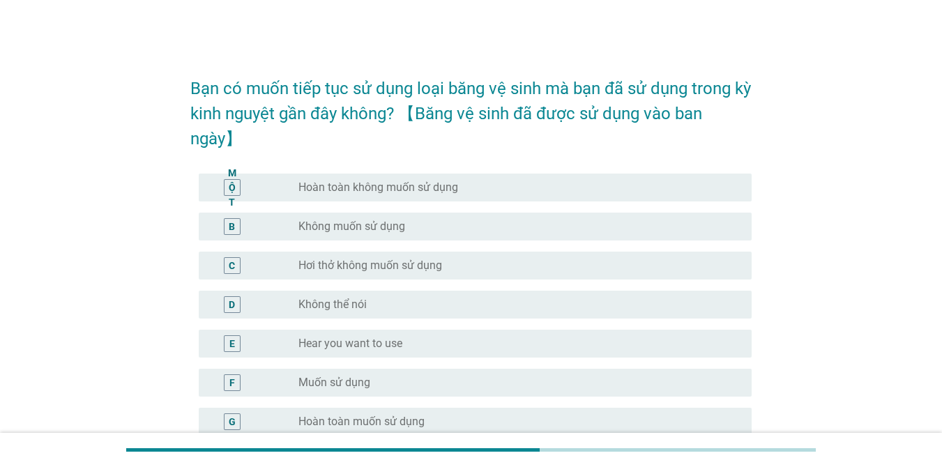
scroll to position [148, 0]
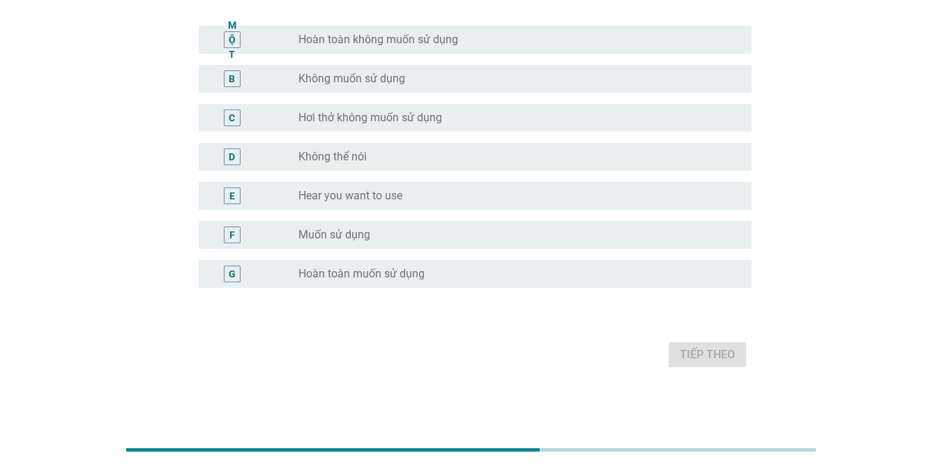
click at [396, 273] on font "Hoàn toàn muốn sử dụng" at bounding box center [361, 273] width 126 height 13
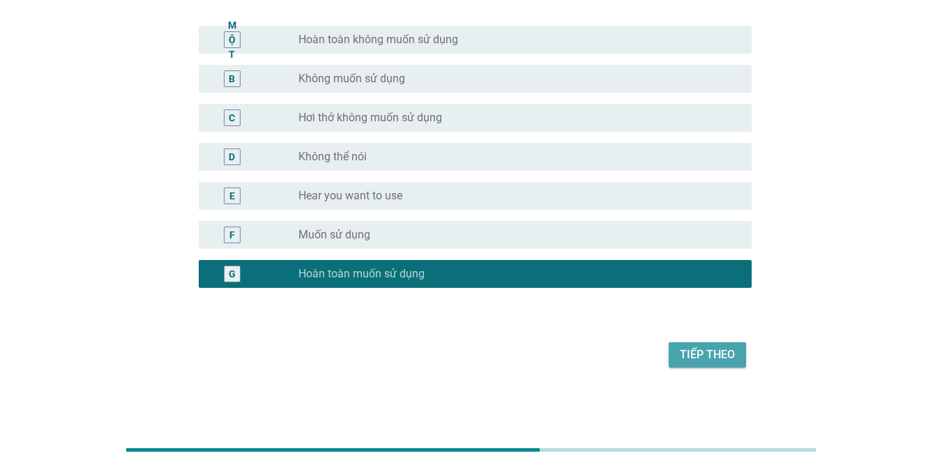
click at [712, 356] on font "Tiếp theo" at bounding box center [707, 354] width 55 height 13
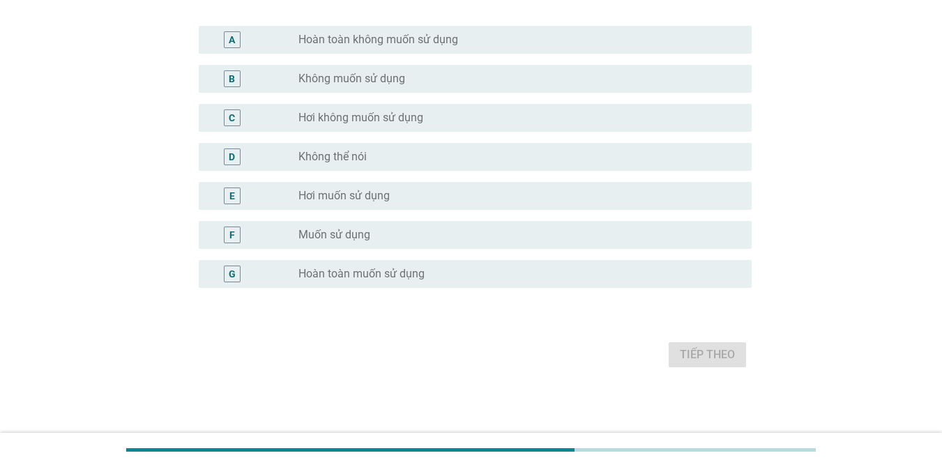
scroll to position [0, 0]
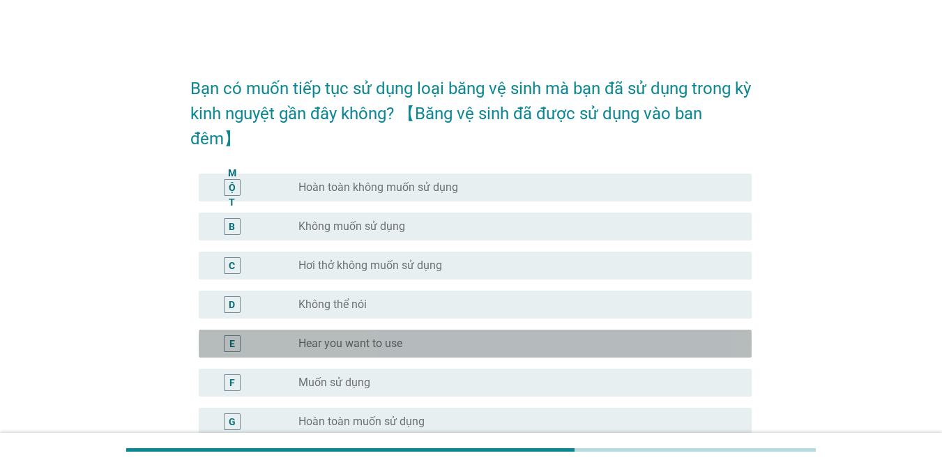
click at [712, 357] on div "E nút radio chưa được chọn Hear you want to use" at bounding box center [475, 344] width 553 height 28
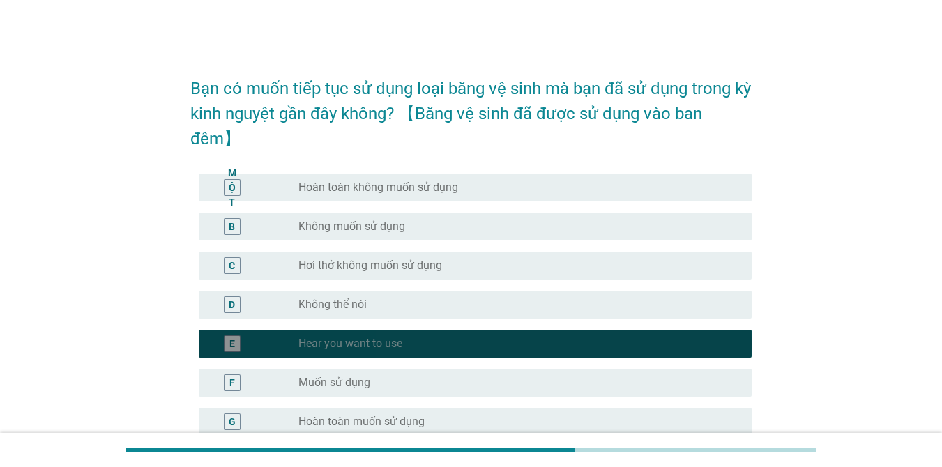
click at [712, 357] on div "E nút radio chưa được chọn Hear you want to use" at bounding box center [475, 344] width 553 height 28
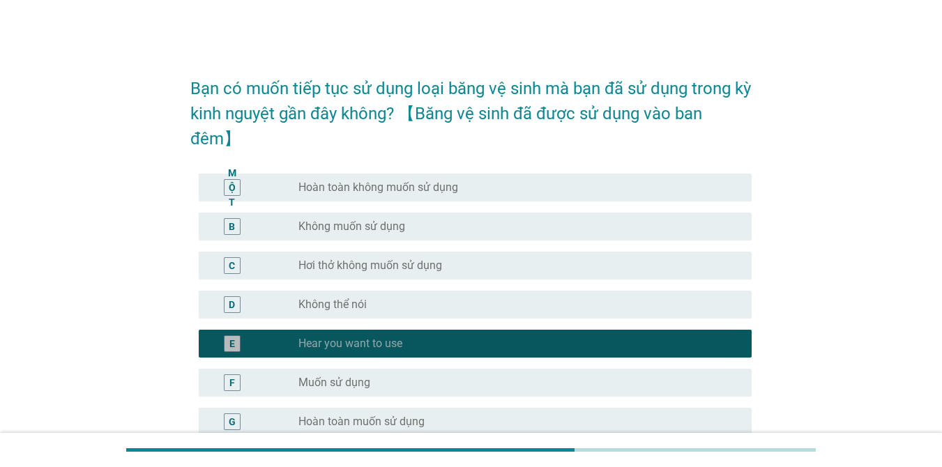
click at [712, 357] on div "E nút radio chưa được chọn Hear you want to use" at bounding box center [475, 344] width 553 height 28
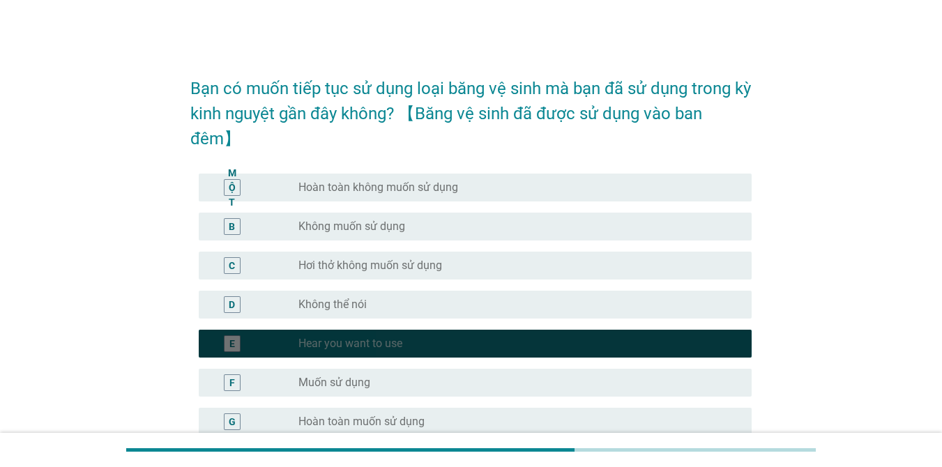
click at [712, 357] on div "E nút radio chưa được chọn Hear you want to use" at bounding box center [475, 344] width 553 height 28
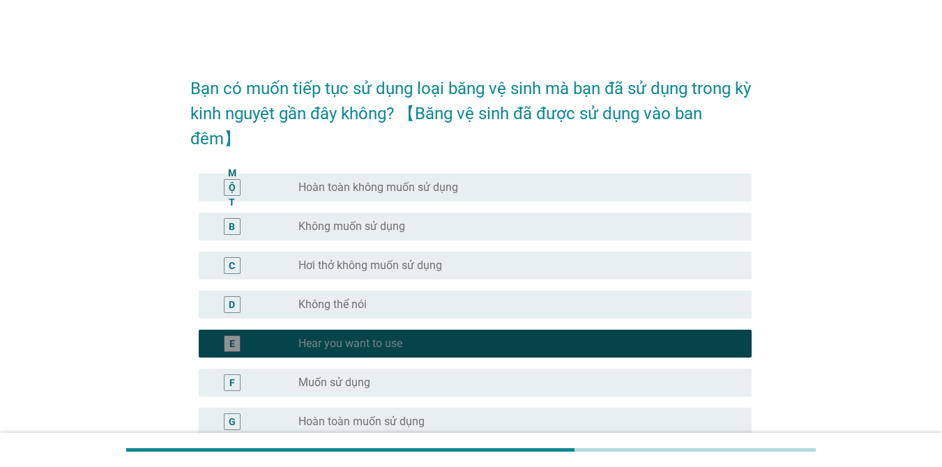
click at [712, 357] on div "E nút radio chưa được chọn Hear you want to use" at bounding box center [475, 344] width 553 height 28
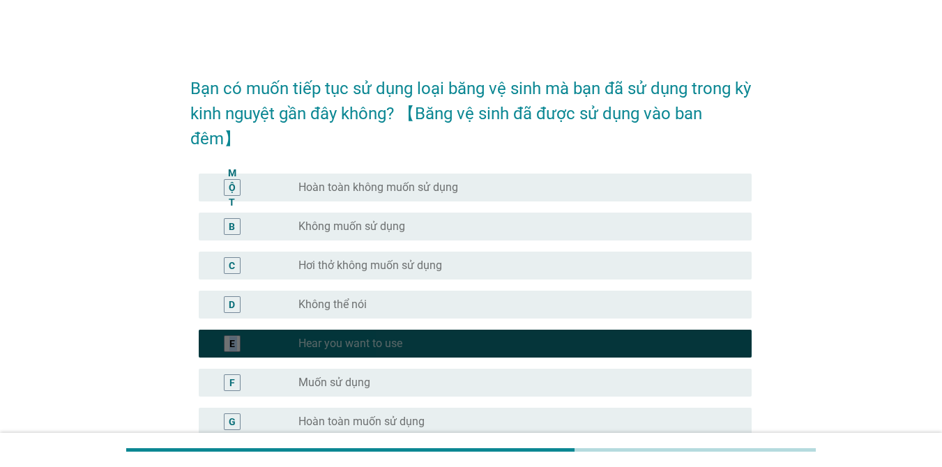
click at [712, 357] on div "E nút radio chưa được chọn Hear you want to use" at bounding box center [475, 344] width 553 height 28
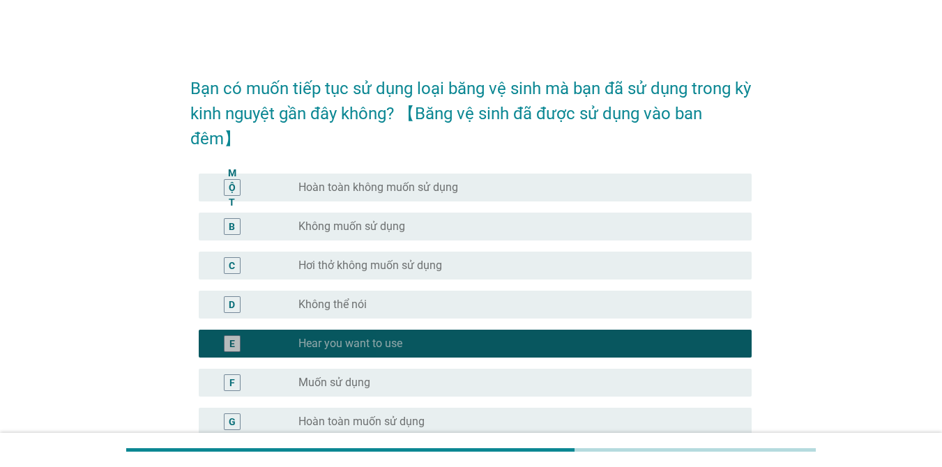
click at [712, 357] on div "E nút radio chưa được chọn Hear you want to use" at bounding box center [475, 344] width 553 height 28
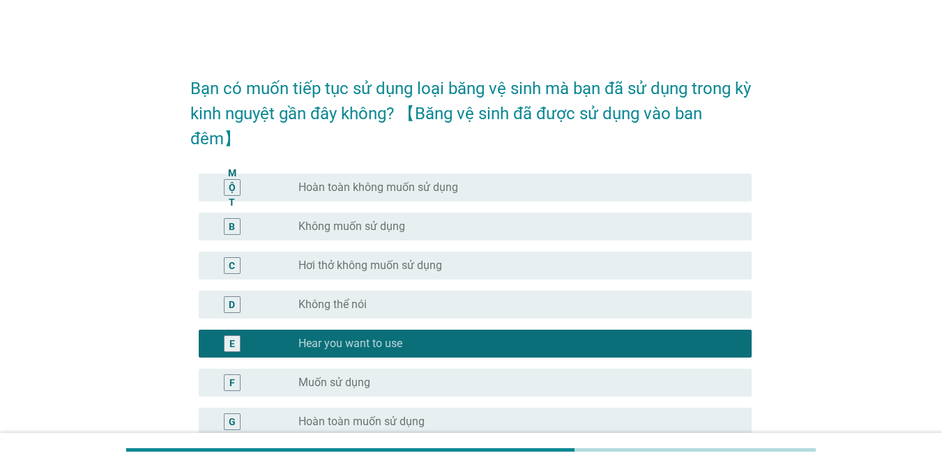
click at [712, 357] on div "E nút radio chưa được chọn Hear you want to use" at bounding box center [475, 344] width 553 height 28
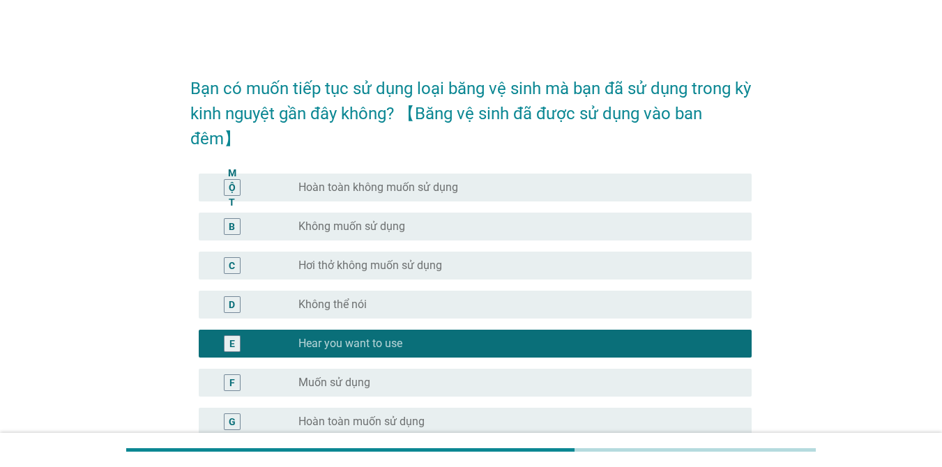
click at [712, 357] on div "E nút radio chưa được chọn Hear you want to use" at bounding box center [475, 344] width 553 height 28
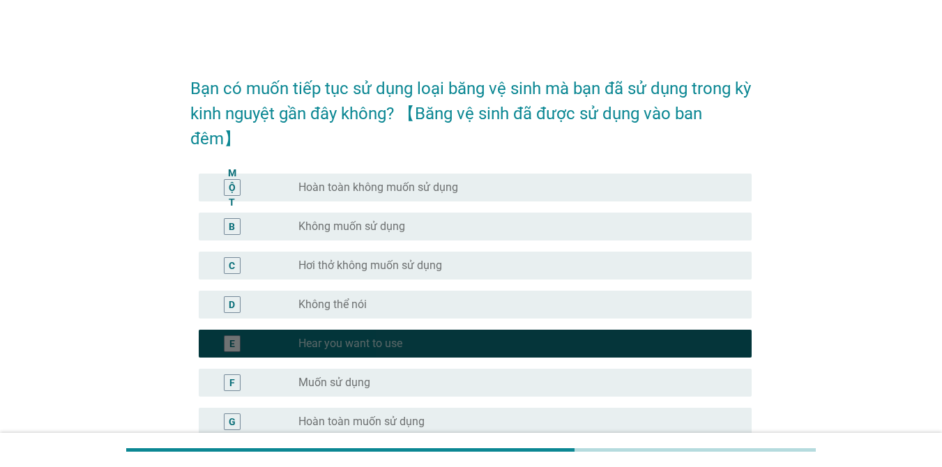
click at [712, 357] on div "E nút radio chưa được chọn Hear you want to use" at bounding box center [475, 344] width 553 height 28
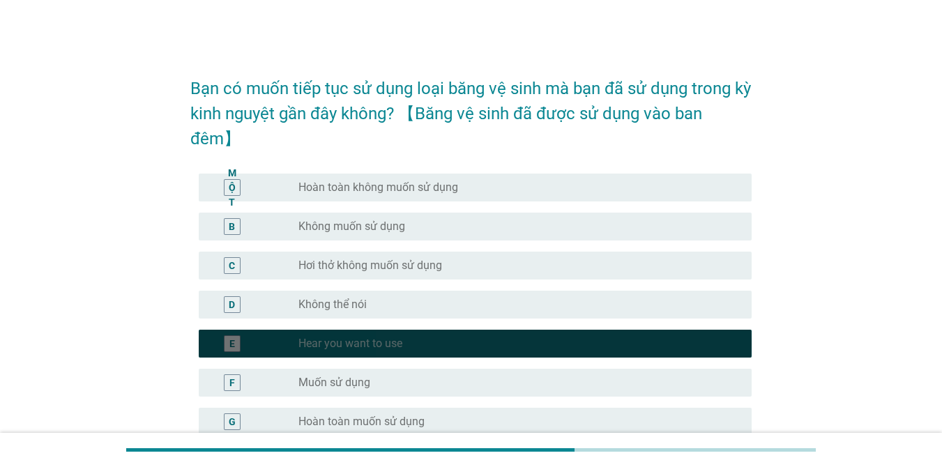
click at [712, 358] on div "E nút radio chưa được chọn Hear you want to use" at bounding box center [470, 343] width 561 height 39
click at [710, 358] on div "E nút radio chưa được chọn Hear you want to use" at bounding box center [470, 343] width 561 height 39
click at [709, 358] on div "E nút radio chưa được chọn Hear you want to use" at bounding box center [470, 343] width 561 height 39
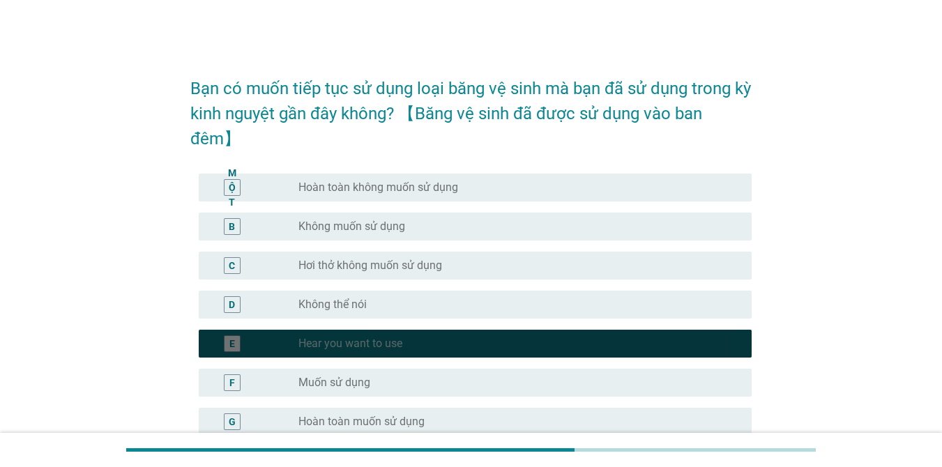
click at [709, 358] on div "E nút radio chưa được chọn Hear you want to use" at bounding box center [470, 343] width 561 height 39
click at [709, 359] on div "E nút radio chưa được chọn Hear you want to use" at bounding box center [470, 343] width 561 height 39
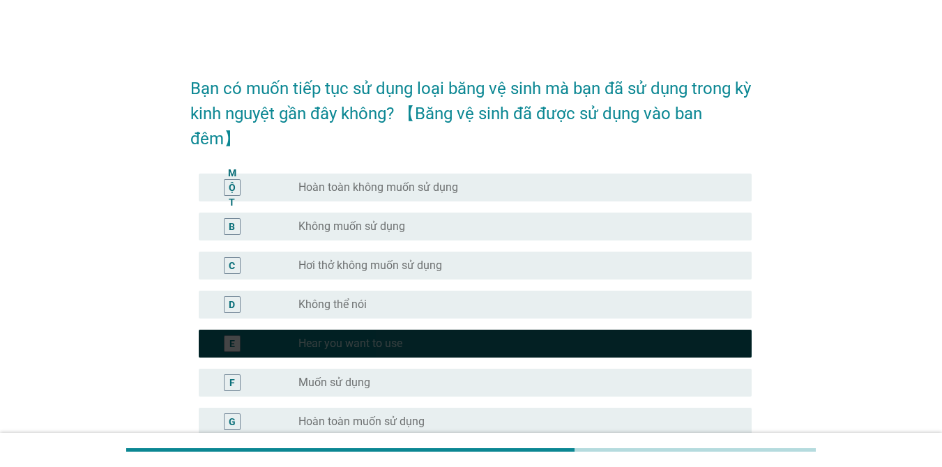
click at [709, 359] on div "E nút radio chưa được chọn Hear you want to use" at bounding box center [470, 343] width 561 height 39
click at [708, 359] on div "E nút radio chưa được chọn Hear you want to use" at bounding box center [470, 343] width 561 height 39
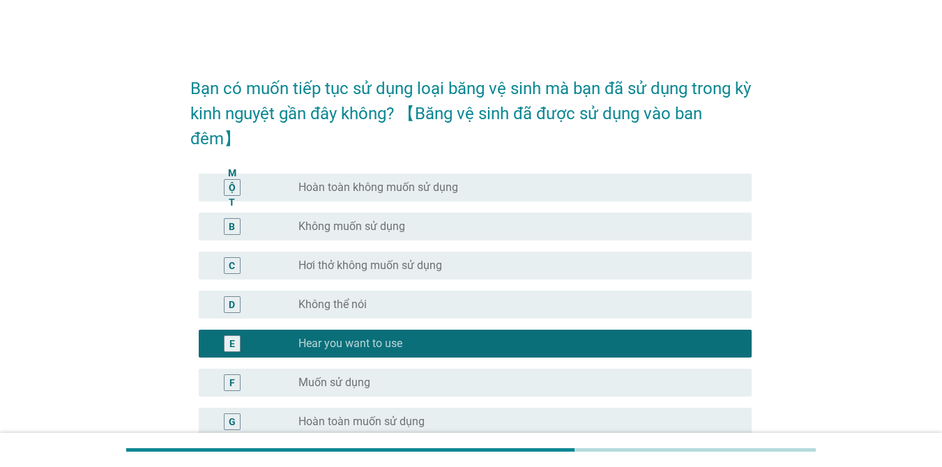
click at [707, 360] on div "E nút radio chưa được chọn Hear you want to use" at bounding box center [470, 343] width 561 height 39
click at [705, 361] on div "E nút radio chưa được chọn Hear you want to use" at bounding box center [470, 343] width 561 height 39
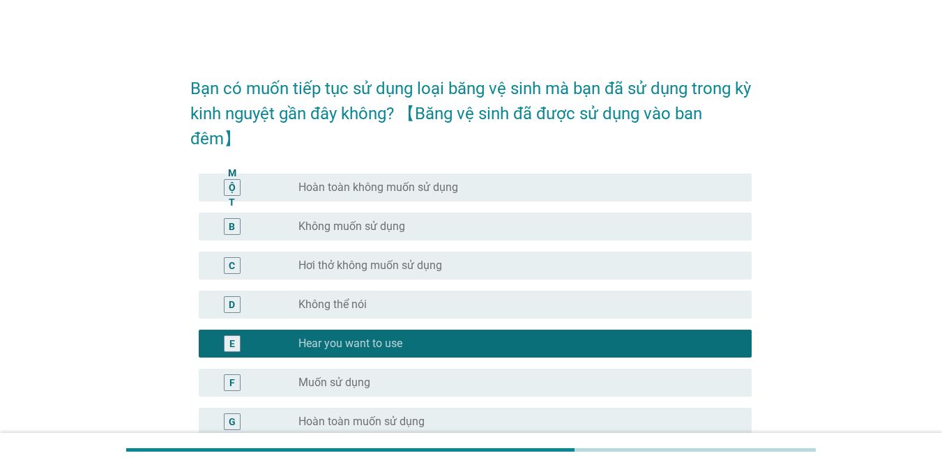
click at [705, 361] on div "E nút radio chưa được chọn Hear you want to use" at bounding box center [470, 343] width 561 height 39
click at [704, 361] on div "E nút radio chưa được chọn Hear you want to use" at bounding box center [470, 343] width 561 height 39
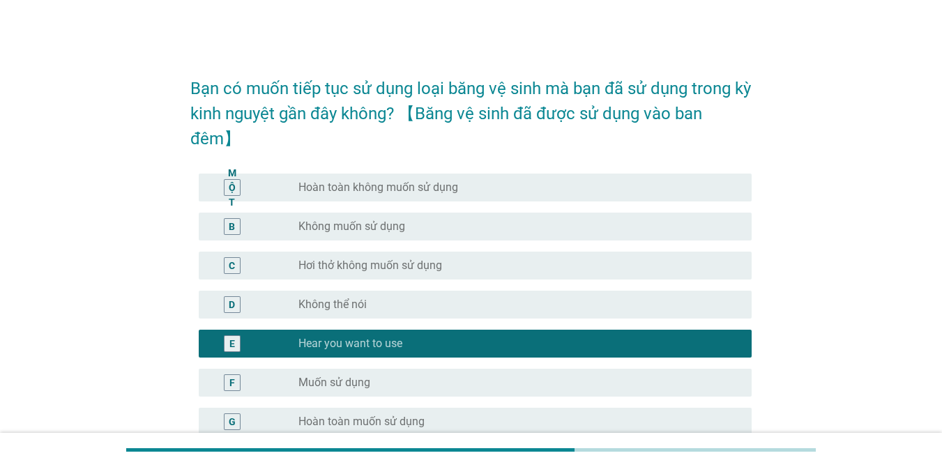
click at [704, 361] on div "E nút radio chưa được chọn Hear you want to use" at bounding box center [470, 343] width 561 height 39
click at [702, 363] on div "F nút radio chưa được chọn Muốn sử dụng" at bounding box center [470, 382] width 561 height 39
click at [701, 363] on div "F nút radio chưa được chọn Muốn sử dụng" at bounding box center [470, 382] width 561 height 39
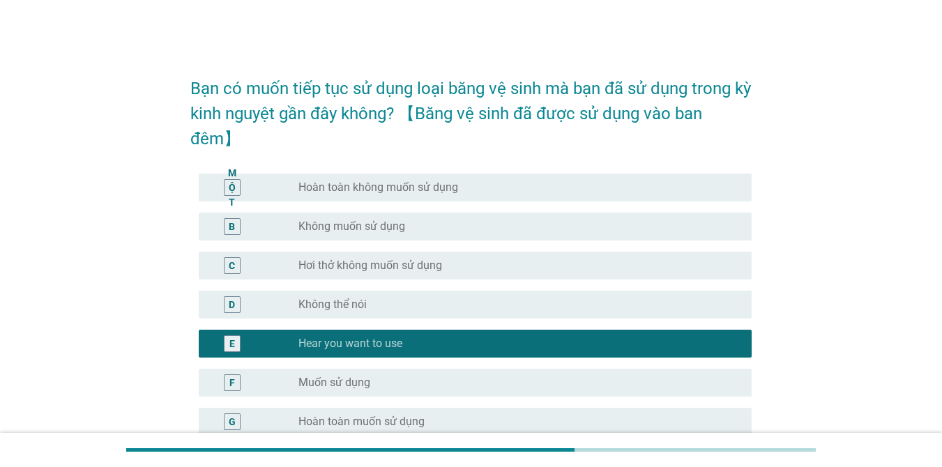
click at [700, 364] on div "F nút radio chưa được chọn Muốn sử dụng" at bounding box center [470, 382] width 561 height 39
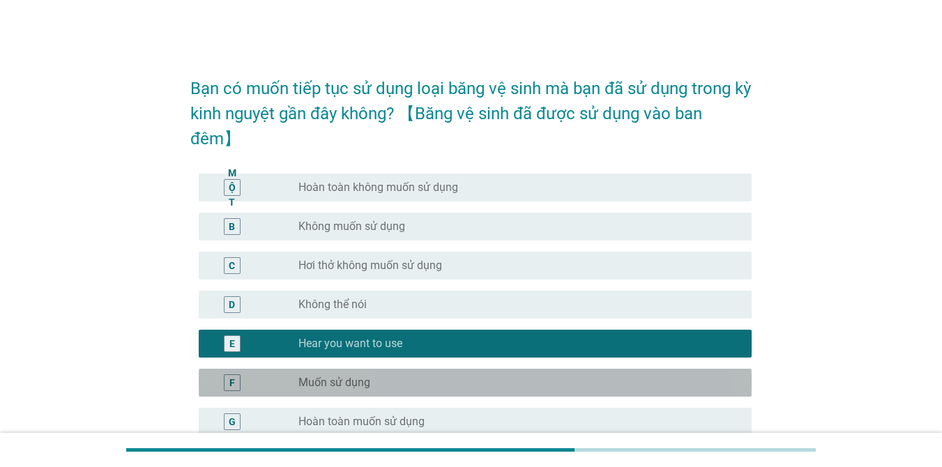
click at [660, 384] on div "nút radio chưa được chọn Muốn sử dụng" at bounding box center [513, 383] width 431 height 14
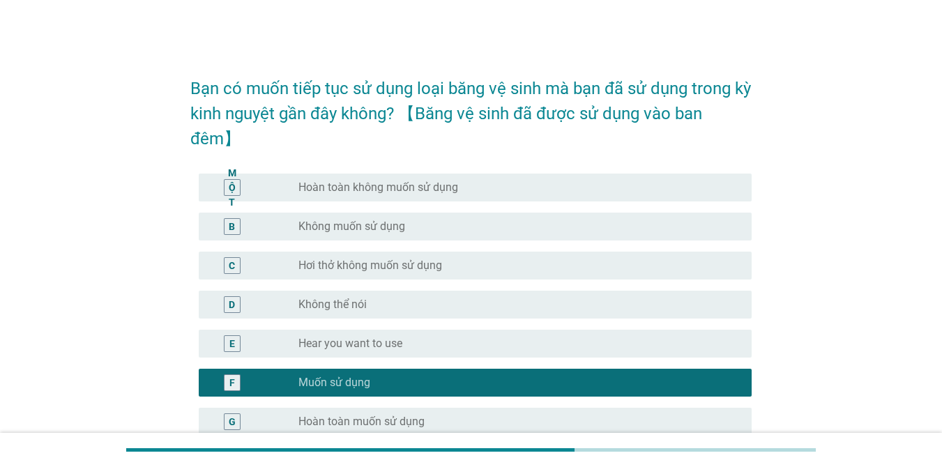
scroll to position [148, 0]
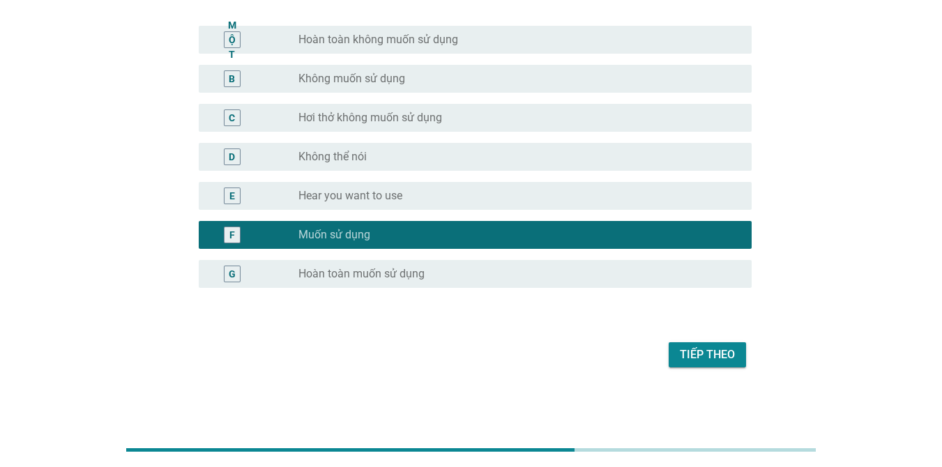
drag, startPoint x: 589, startPoint y: 285, endPoint x: 632, endPoint y: 283, distance: 43.3
click at [589, 284] on div "G nút radio chưa được chọn Hoàn toàn muốn sử dụng" at bounding box center [475, 274] width 553 height 28
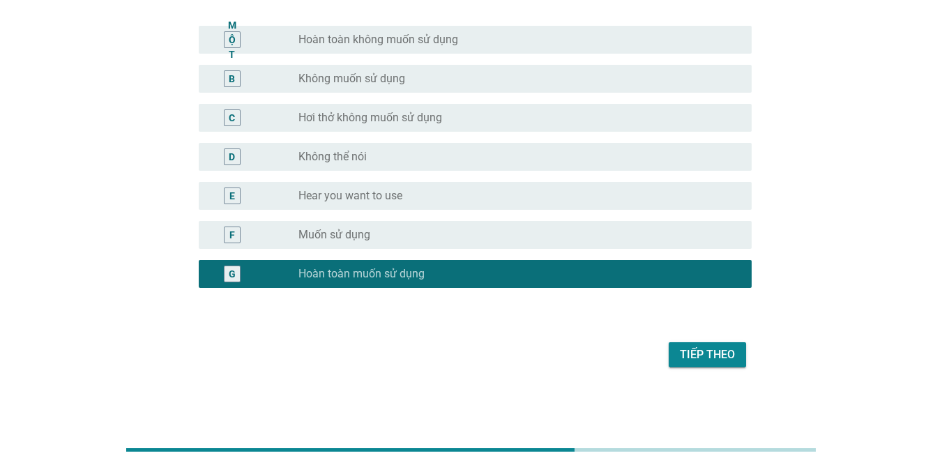
click at [735, 353] on button "Tiếp theo" at bounding box center [706, 354] width 77 height 25
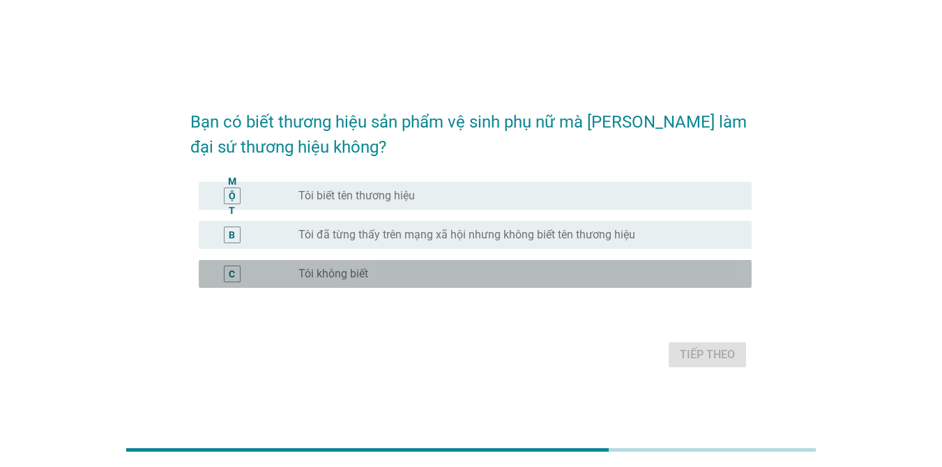
click at [514, 267] on div "C nút radio chưa được chọn Tôi không biết" at bounding box center [475, 274] width 553 height 28
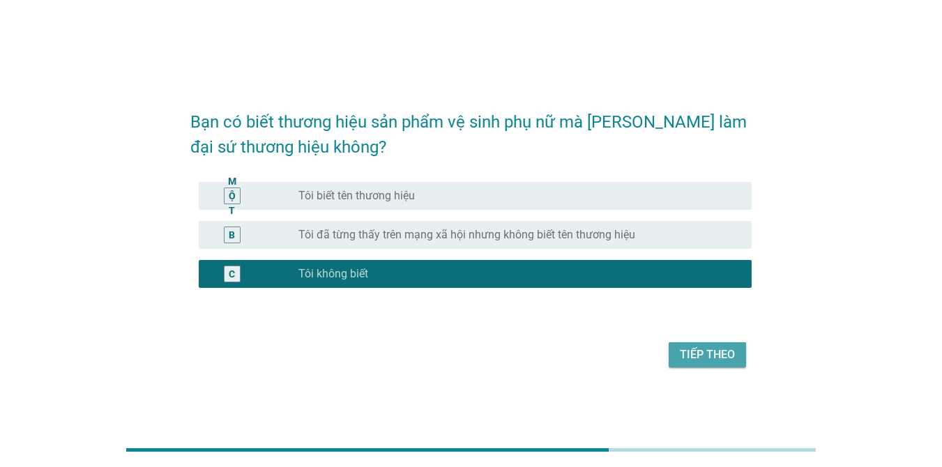
click at [716, 355] on font "Tiếp theo" at bounding box center [707, 354] width 55 height 13
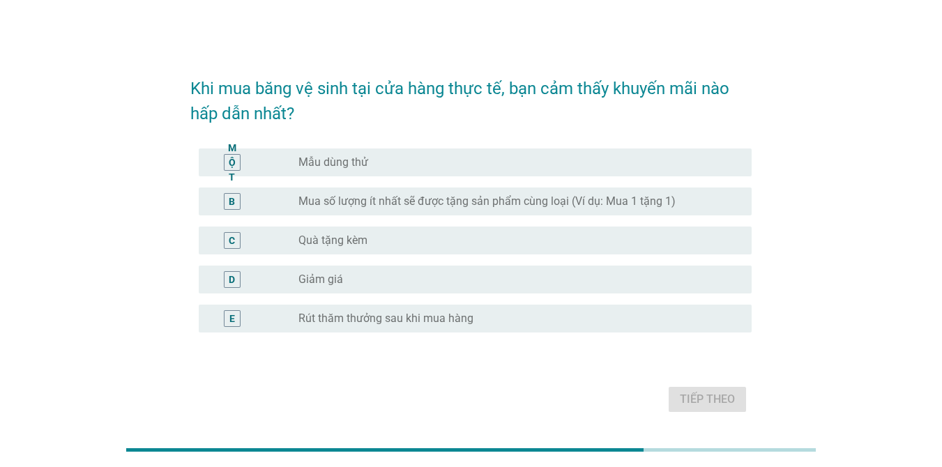
click at [435, 167] on div "nút radio chưa được chọn Mẫu dùng thử" at bounding box center [513, 162] width 431 height 14
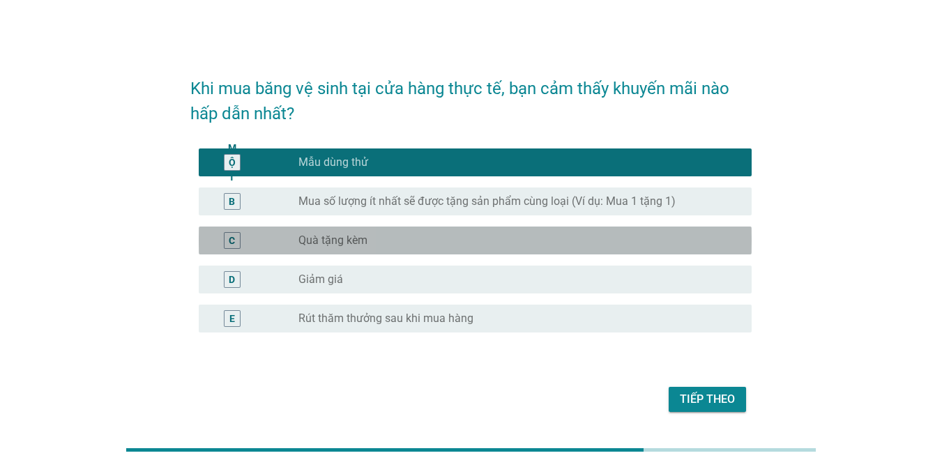
click at [421, 233] on div "nút radio chưa được chọn Quà tặng kèm" at bounding box center [513, 240] width 431 height 14
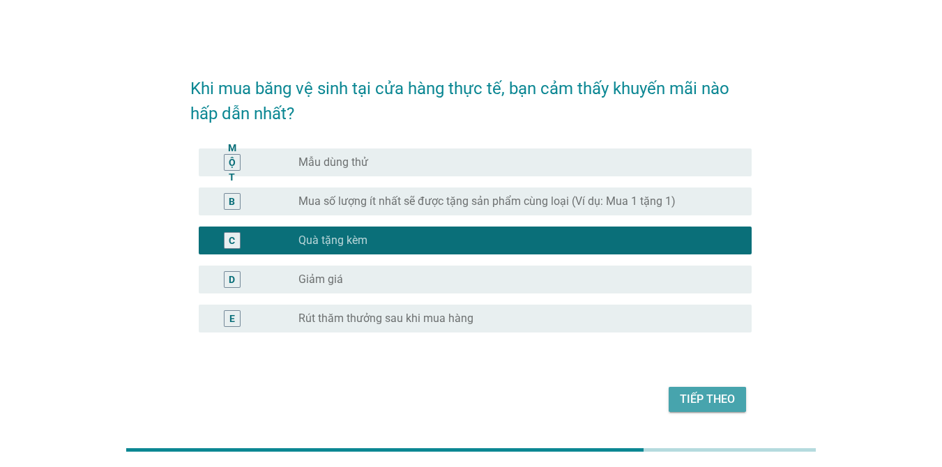
click at [714, 406] on font "Tiếp theo" at bounding box center [707, 399] width 55 height 17
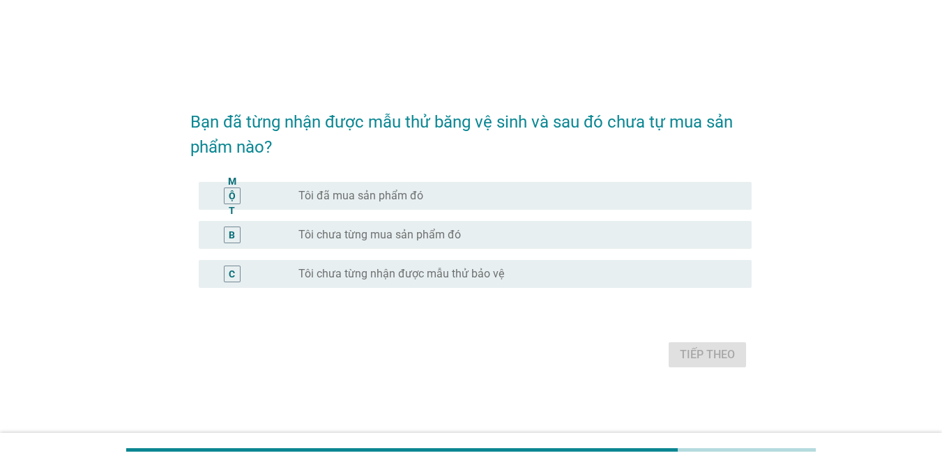
click at [424, 197] on div "nút radio chưa được chọn Tôi đã mua sản phẩm đó" at bounding box center [513, 196] width 431 height 14
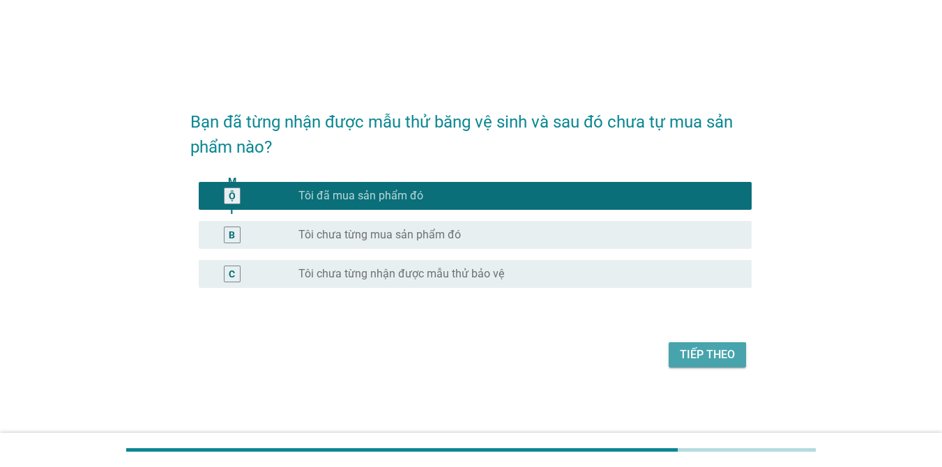
click at [693, 344] on button "Tiếp theo" at bounding box center [706, 354] width 77 height 25
